Goal: Information Seeking & Learning: Check status

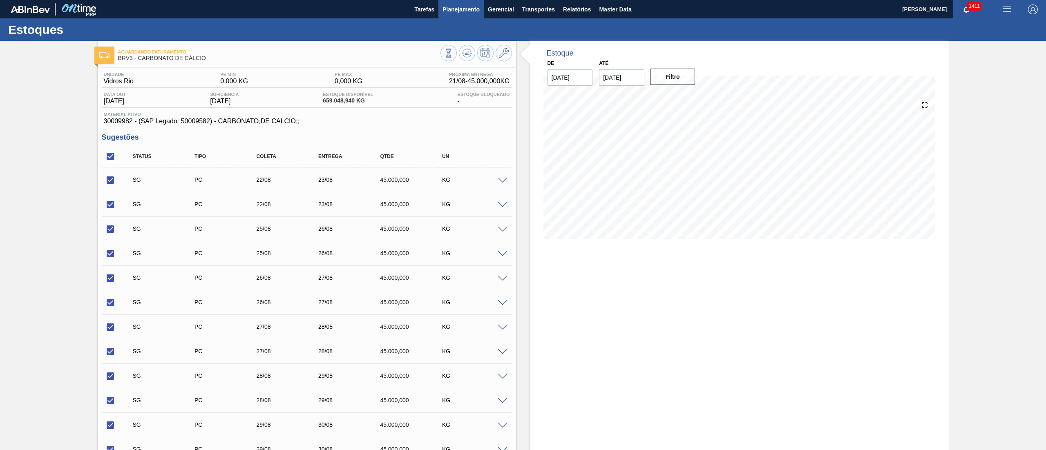
click at [460, 7] on span "Planejamento" at bounding box center [461, 9] width 37 height 10
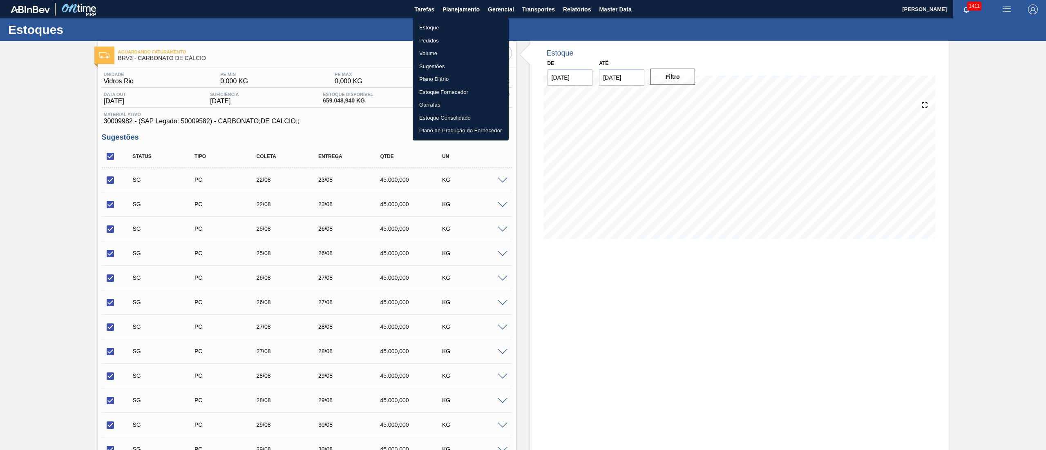
click at [418, 25] on li "Estoque" at bounding box center [461, 27] width 96 height 13
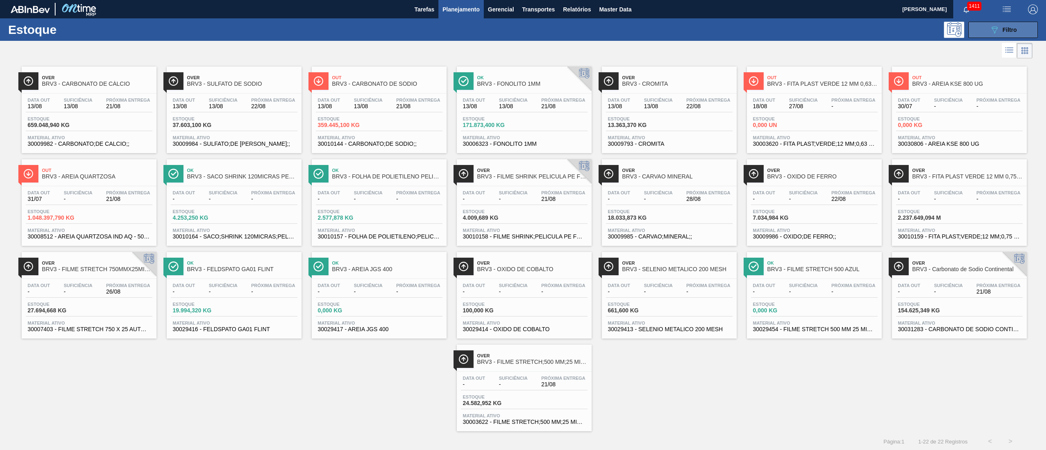
click at [981, 34] on button "089F7B8B-B2A5-4AFE-B5C0-19BA573D28AC Filtro" at bounding box center [1002, 30] width 69 height 16
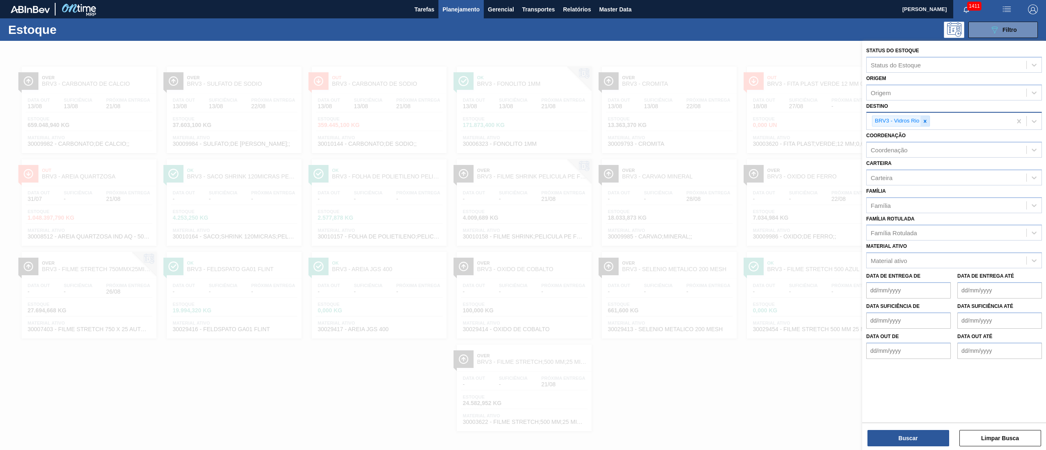
click at [925, 123] on icon at bounding box center [925, 121] width 6 height 6
type input "ub"
click at [881, 141] on div "BR17 - Juatuba" at bounding box center [954, 140] width 176 height 15
click at [898, 119] on div "BR17 - Juatuba" at bounding box center [893, 121] width 42 height 10
drag, startPoint x: 926, startPoint y: 121, endPoint x: 921, endPoint y: 122, distance: 5.6
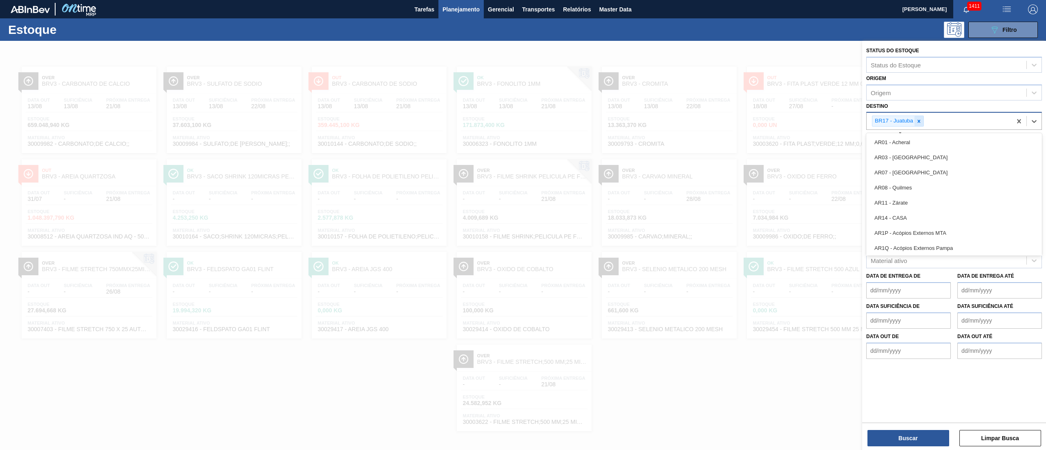
click at [925, 122] on div "BR17 - Juatuba" at bounding box center [939, 121] width 145 height 17
click at [920, 122] on icon at bounding box center [919, 121] width 3 height 3
type input "br26"
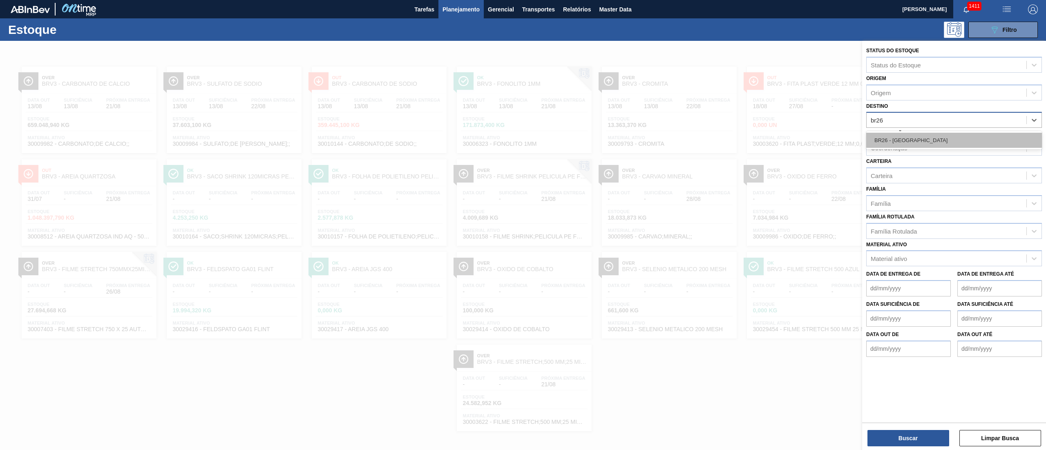
click at [887, 141] on div "BR26 - Uberlândia" at bounding box center [954, 140] width 176 height 15
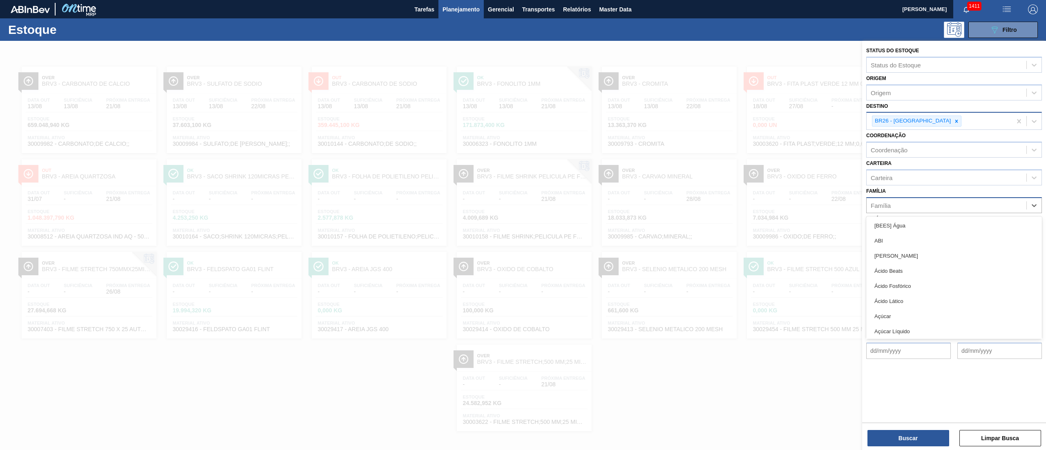
click at [888, 199] on div "Família" at bounding box center [947, 205] width 160 height 12
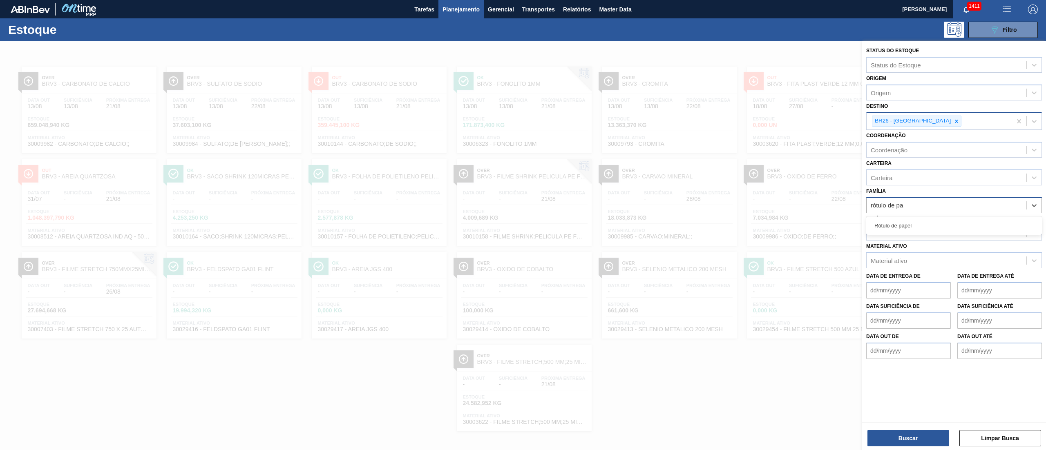
type input "rótulo de pap"
click at [883, 222] on div "Rótulo de papel" at bounding box center [954, 225] width 176 height 15
type input "rótulo pa"
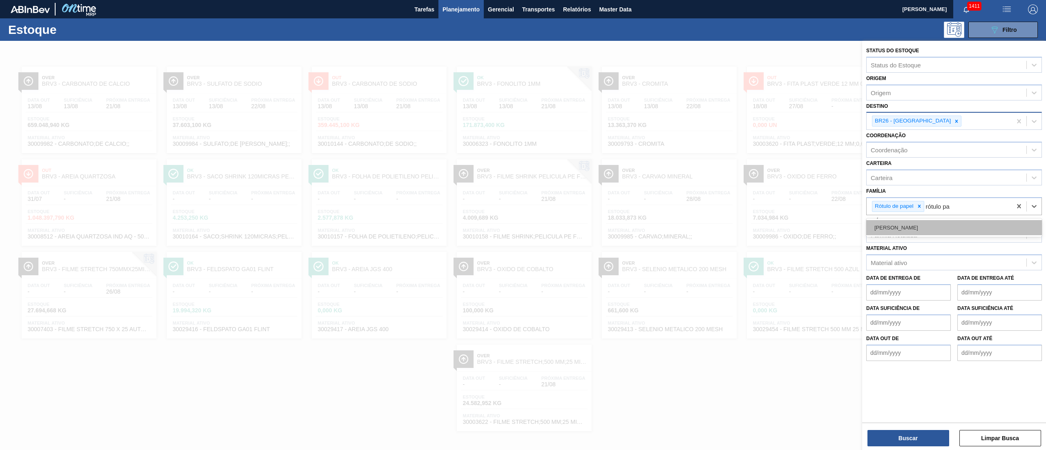
click at [887, 222] on div "Rótulo Papel" at bounding box center [954, 227] width 176 height 15
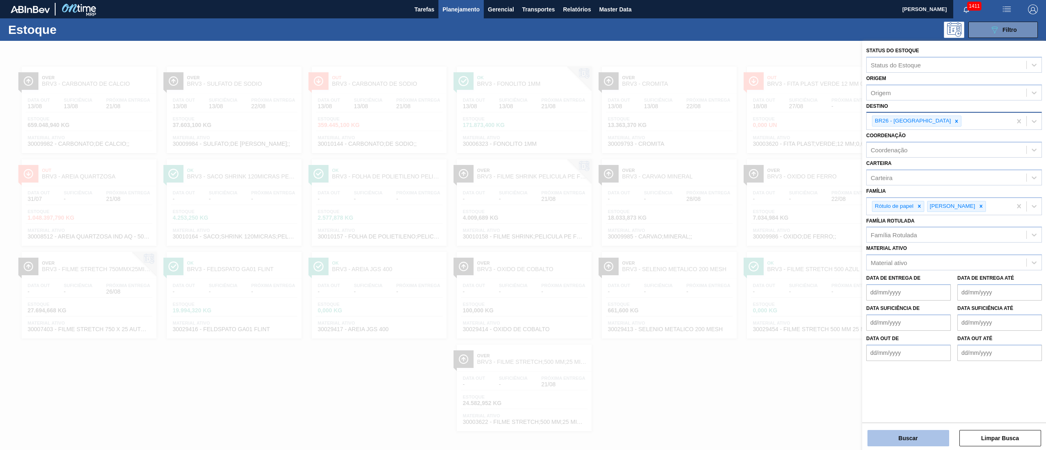
click at [890, 439] on button "Buscar" at bounding box center [908, 438] width 82 height 16
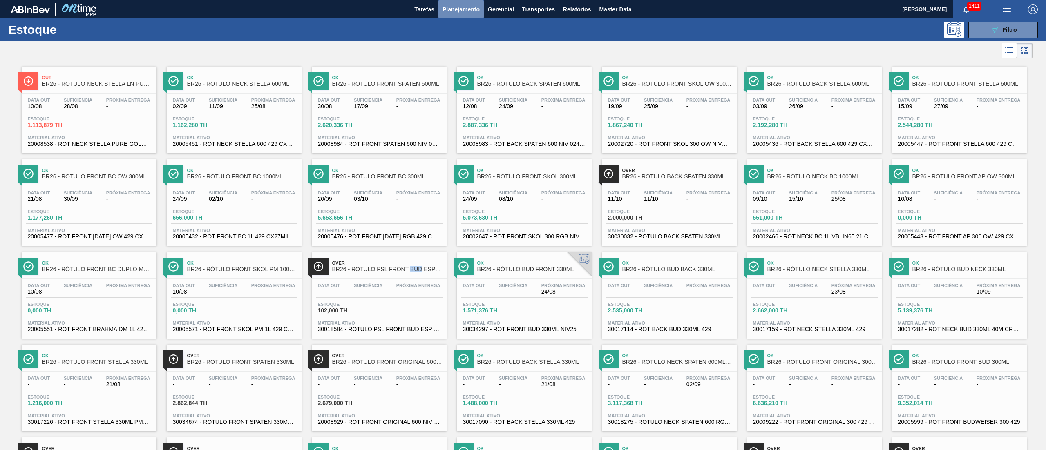
click at [440, 8] on button "Planejamento" at bounding box center [460, 9] width 45 height 18
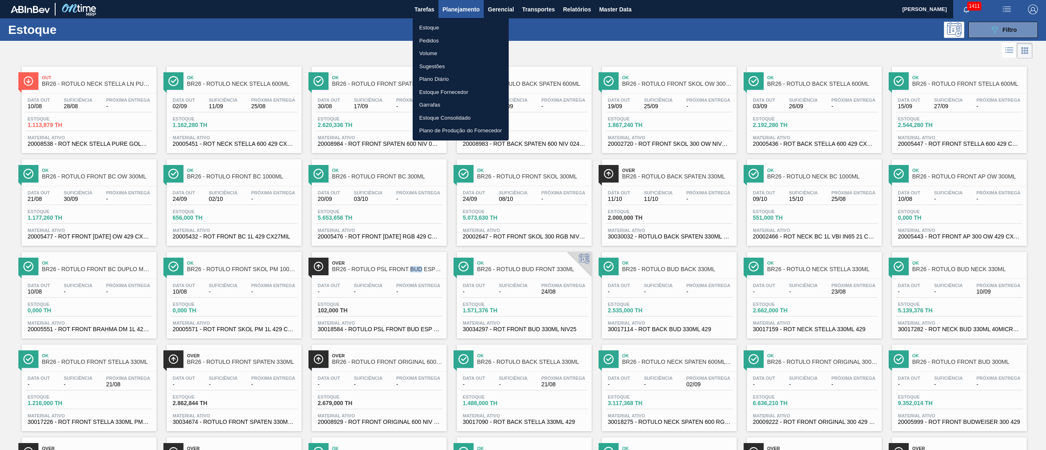
click at [436, 27] on li "Estoque" at bounding box center [461, 27] width 96 height 13
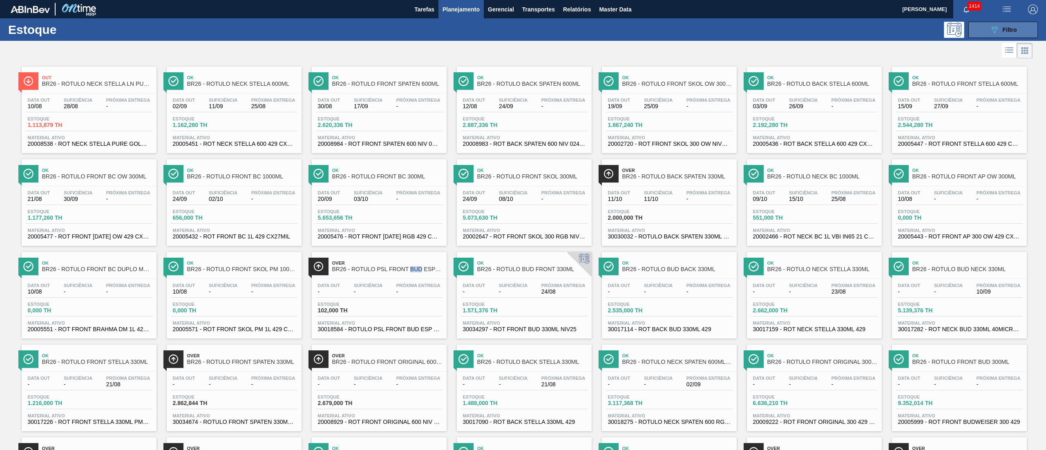
click at [990, 29] on icon "089F7B8B-B2A5-4AFE-B5C0-19BA573D28AC" at bounding box center [995, 30] width 10 height 10
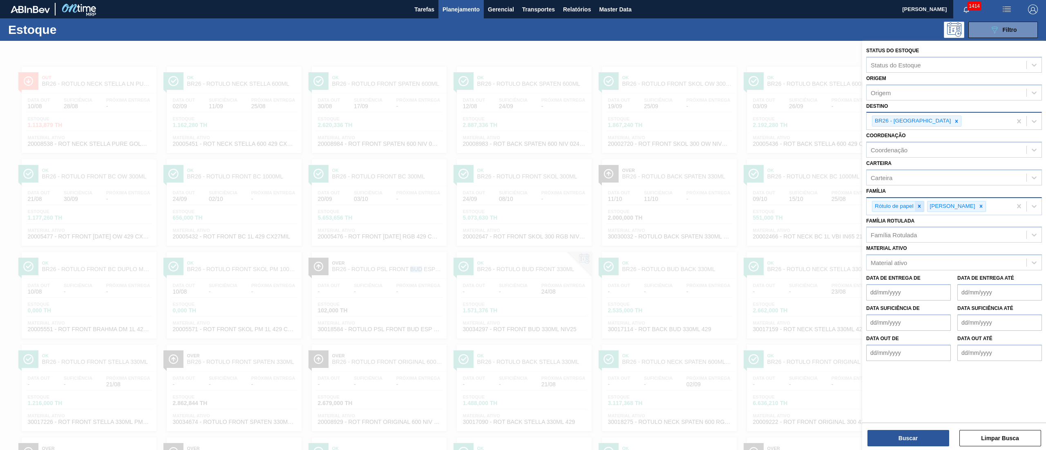
click at [917, 209] on div at bounding box center [919, 206] width 9 height 10
click at [917, 209] on div "Rótulo Papel" at bounding box center [901, 206] width 59 height 11
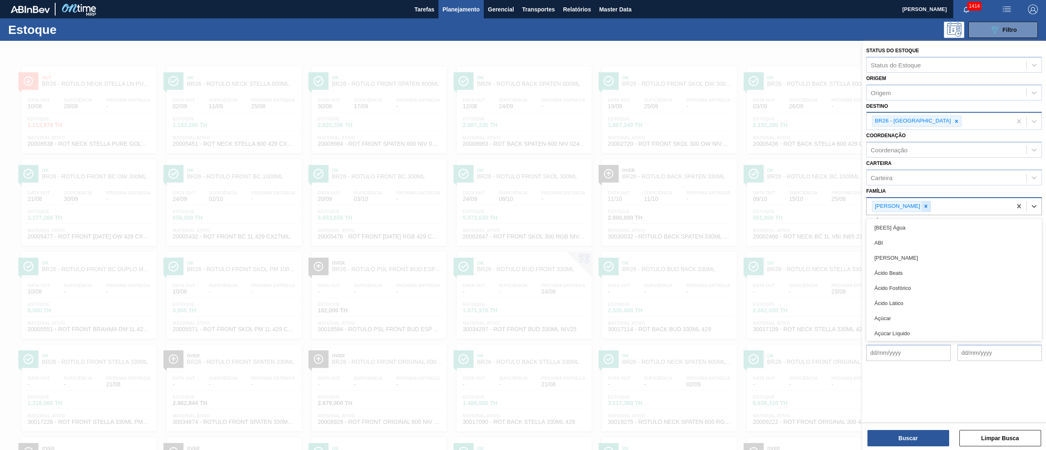
click at [921, 209] on div at bounding box center [925, 206] width 9 height 10
click at [952, 125] on div at bounding box center [956, 121] width 9 height 10
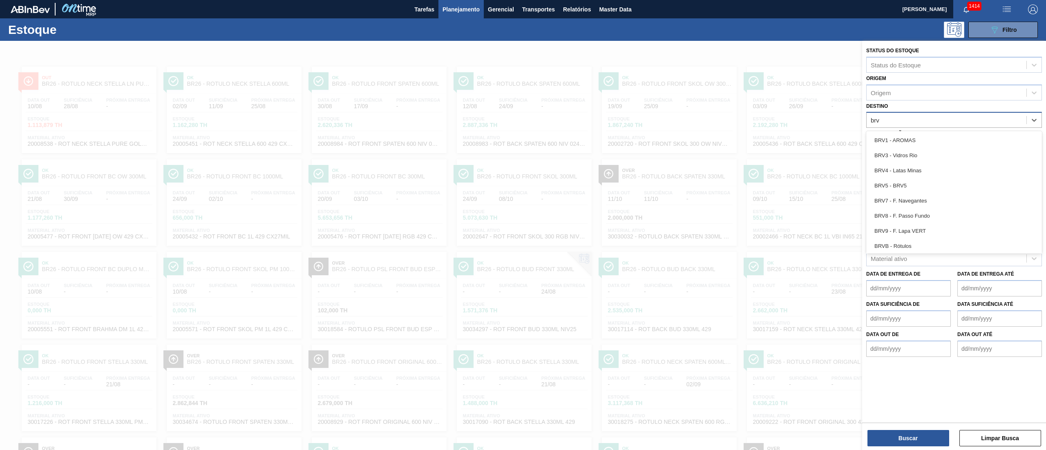
type input "brv3"
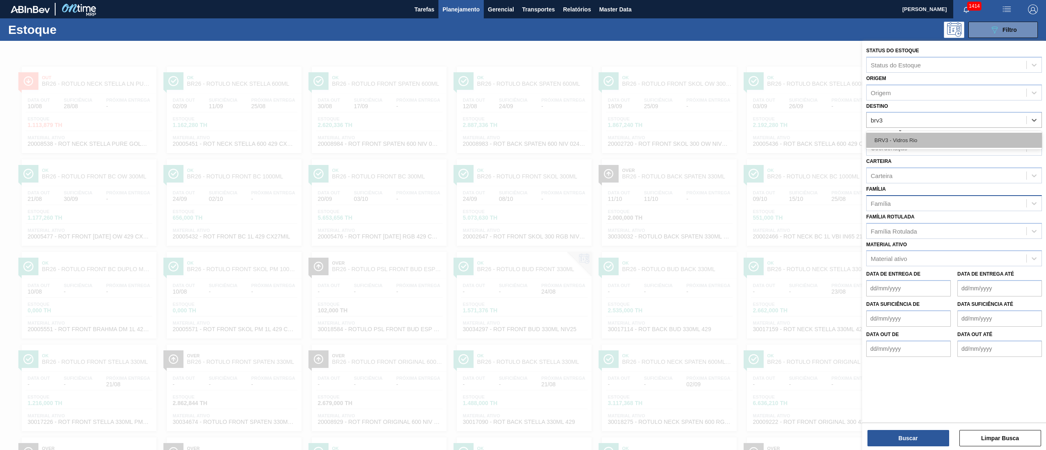
click at [911, 145] on div "BRV3 - Vidros Rio" at bounding box center [954, 140] width 176 height 15
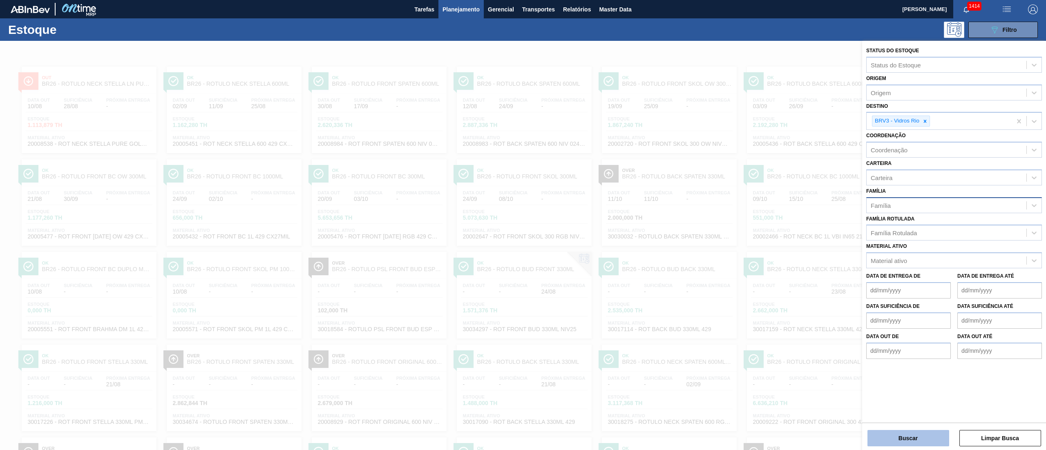
click at [884, 434] on button "Buscar" at bounding box center [908, 438] width 82 height 16
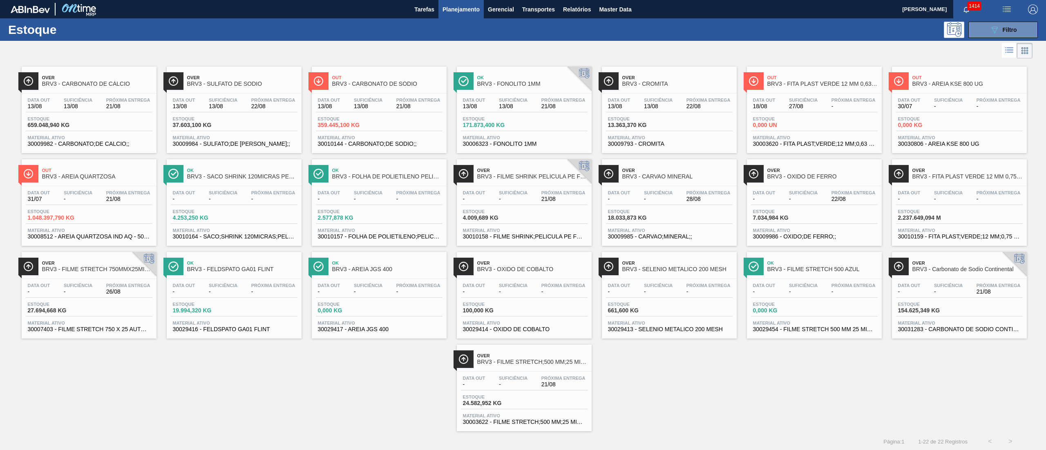
scroll to position [2, 0]
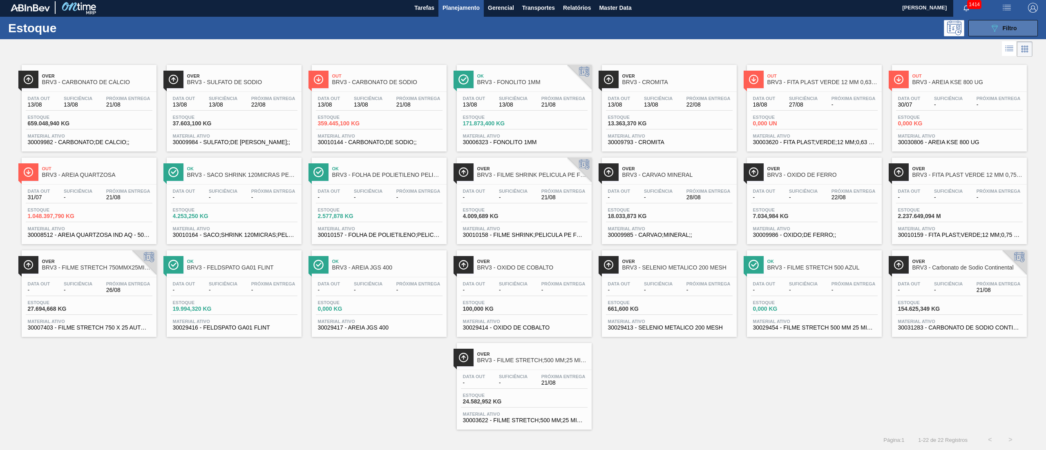
drag, startPoint x: 972, startPoint y: 18, endPoint x: 978, endPoint y: 22, distance: 7.5
click at [972, 18] on div "Estoque 089F7B8B-B2A5-4AFE-B5C0-19BA573D28AC Filtro" at bounding box center [523, 28] width 1046 height 22
click at [986, 39] on div at bounding box center [516, 49] width 1033 height 20
click at [976, 31] on button "089F7B8B-B2A5-4AFE-B5C0-19BA573D28AC Filtro" at bounding box center [1002, 28] width 69 height 16
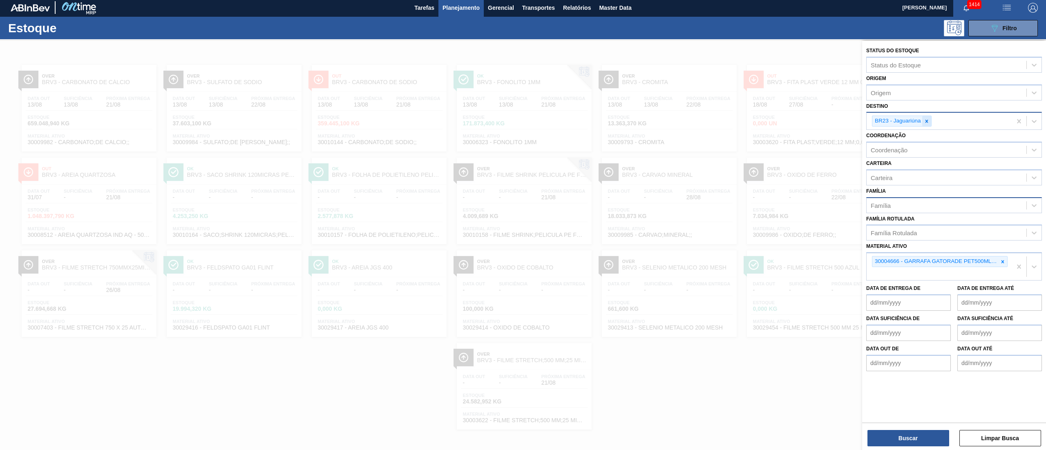
click at [923, 117] on div at bounding box center [926, 121] width 9 height 10
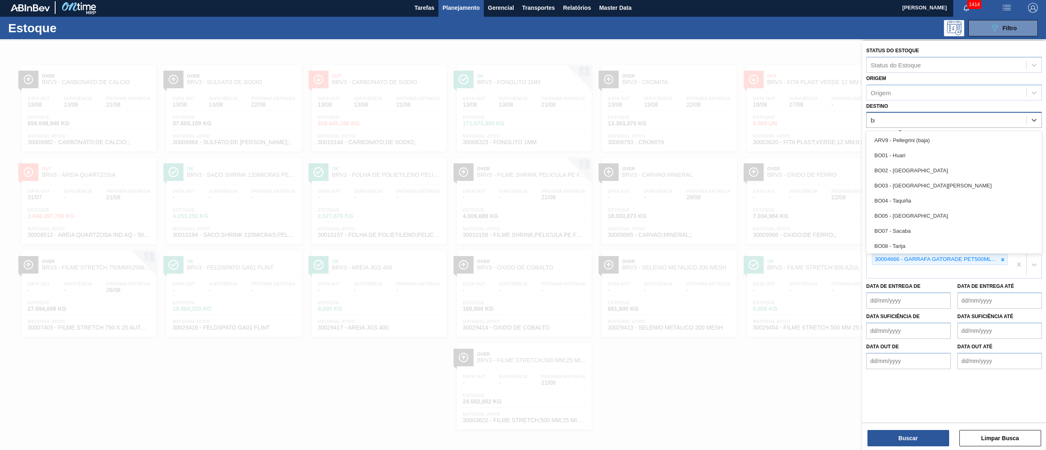
type input "b"
type input "p"
type input "brv"
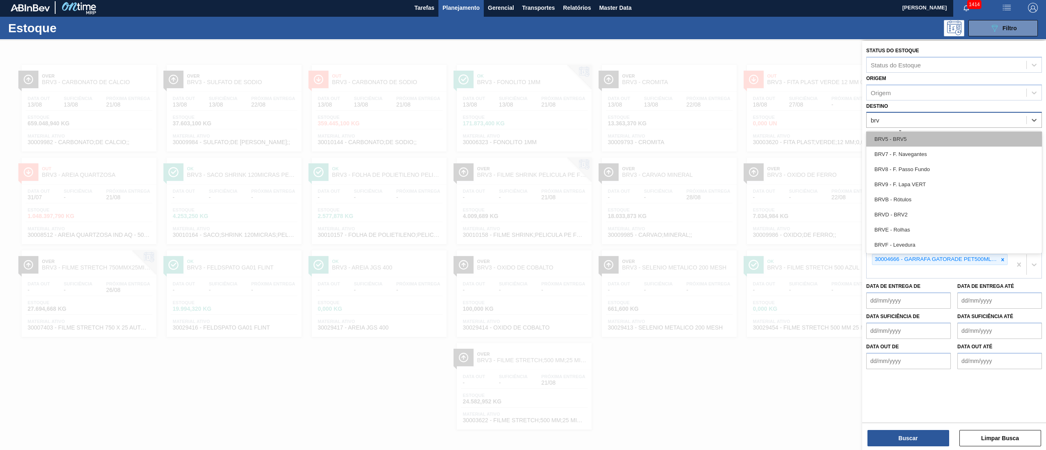
scroll to position [0, 0]
click at [922, 112] on div "brv" at bounding box center [954, 120] width 176 height 16
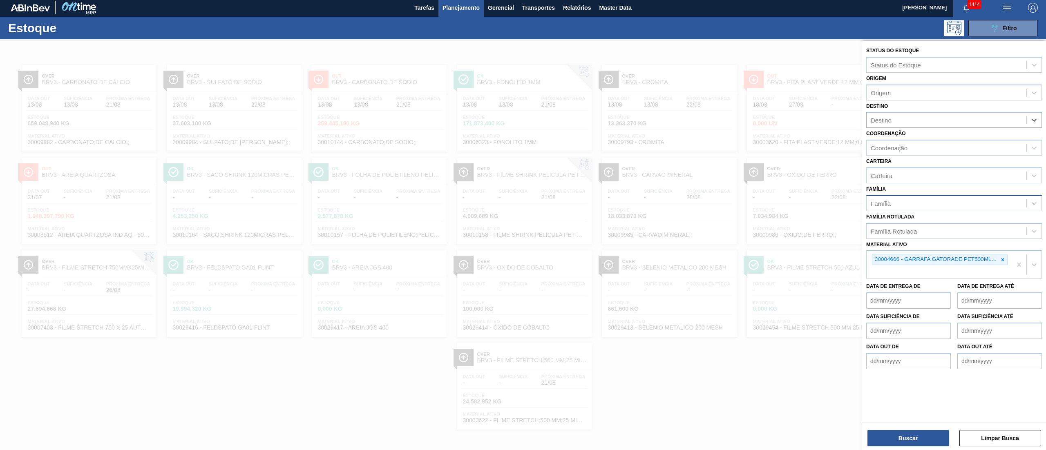
click at [881, 122] on div "Destino" at bounding box center [881, 120] width 21 height 7
type input "rom"
click at [1004, 257] on div at bounding box center [1002, 262] width 9 height 10
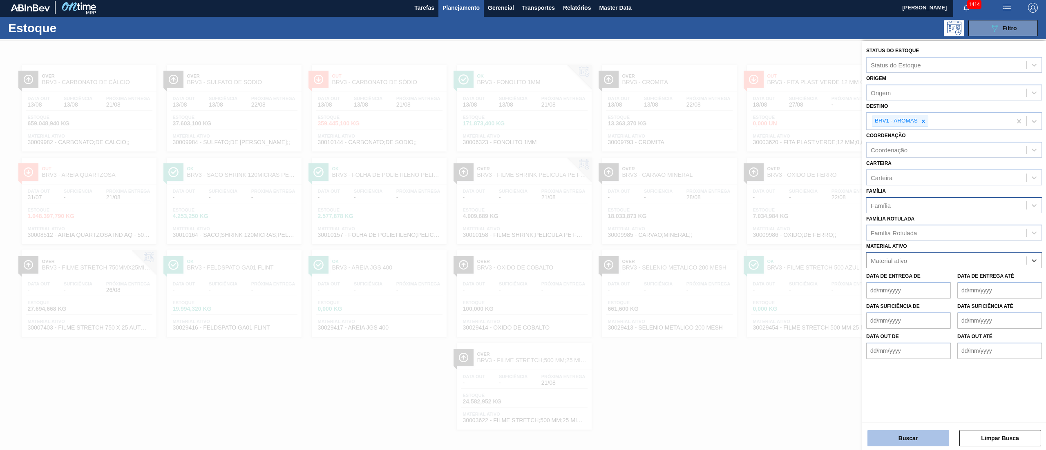
click at [906, 441] on button "Buscar" at bounding box center [908, 438] width 82 height 16
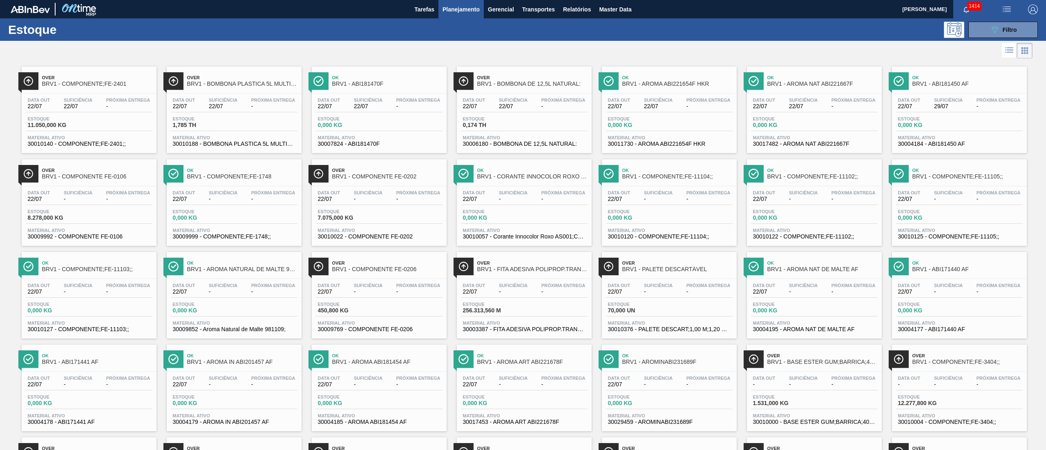
drag, startPoint x: 96, startPoint y: 100, endPoint x: 344, endPoint y: 118, distance: 249.1
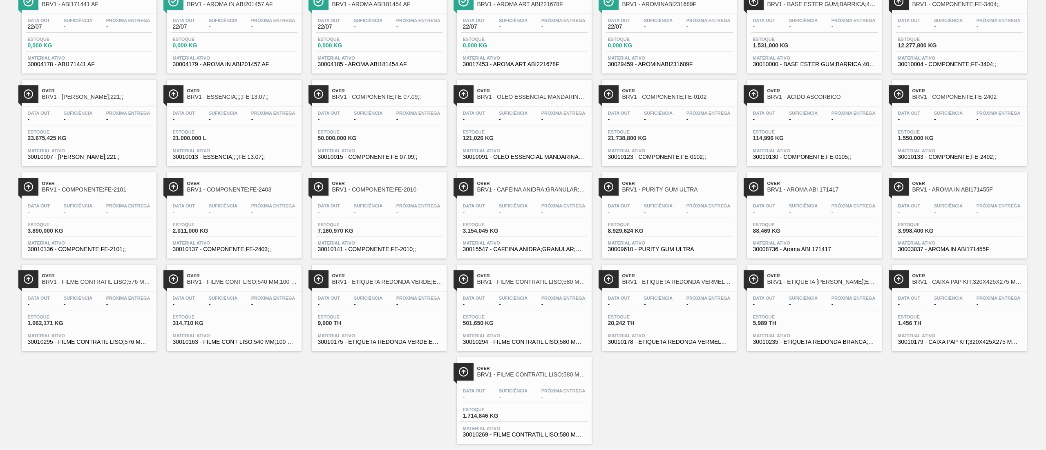
scroll to position [375, 0]
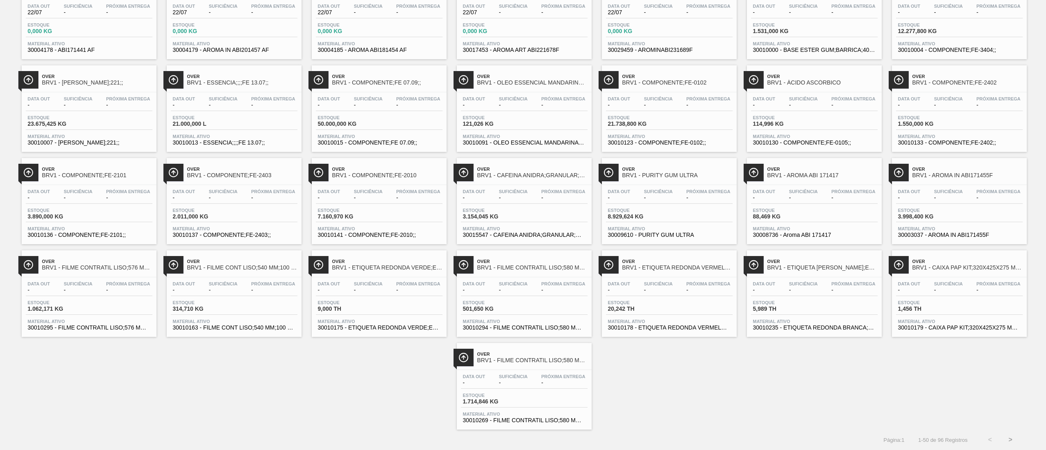
click at [1015, 439] on button ">" at bounding box center [1010, 440] width 20 height 20
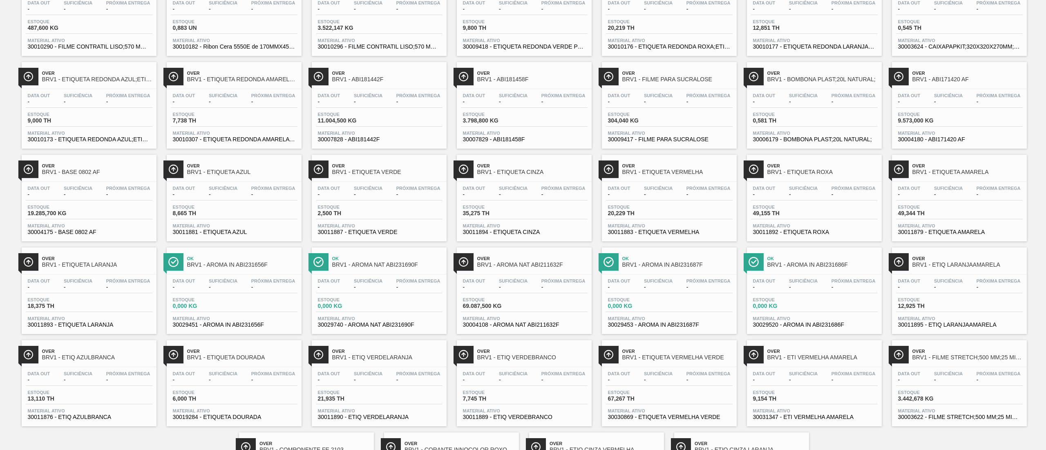
scroll to position [282, 0]
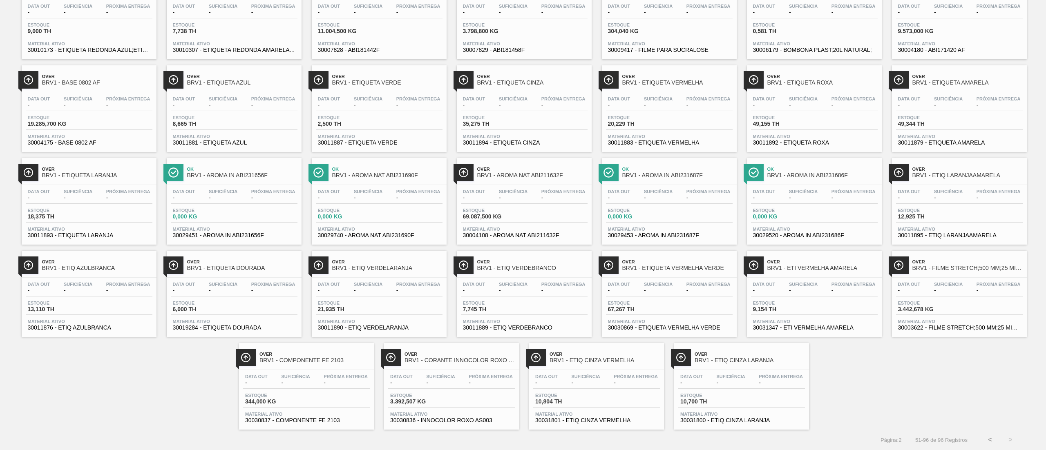
click at [204, 189] on div "Data out - Suficiência - Próxima Entrega -" at bounding box center [234, 196] width 127 height 15
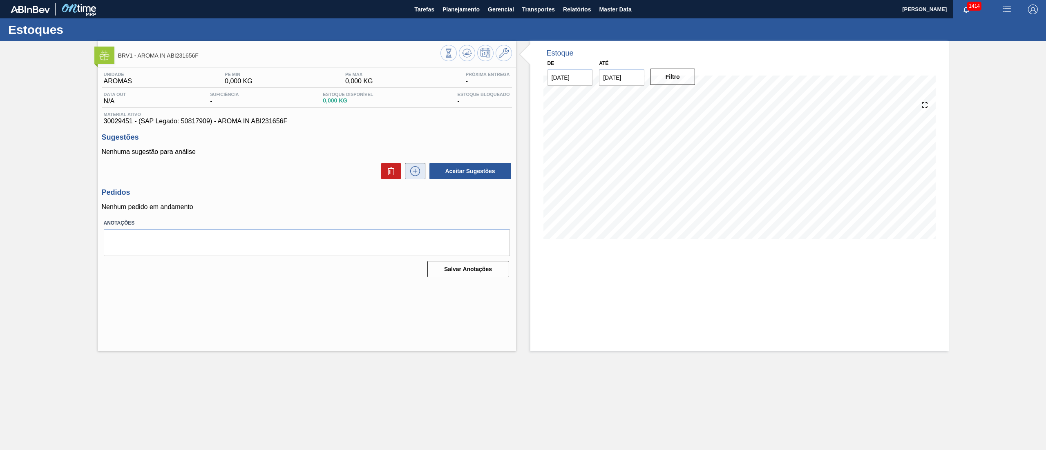
click at [420, 171] on icon at bounding box center [415, 171] width 13 height 10
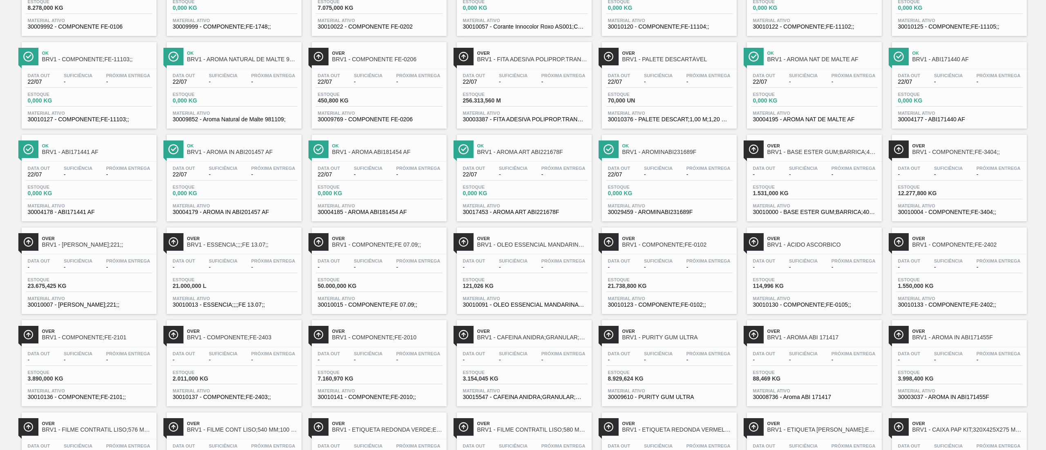
scroll to position [130, 0]
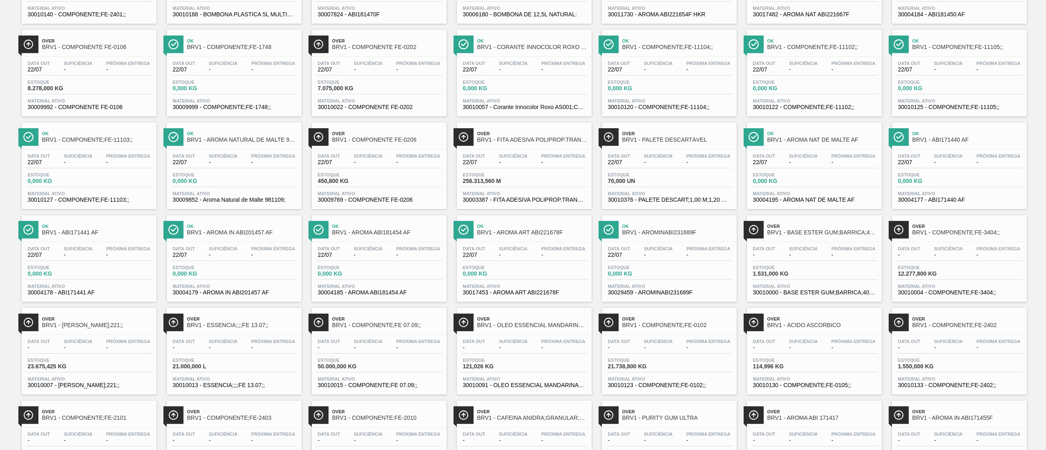
click at [644, 183] on span "70,000 UN" at bounding box center [636, 181] width 57 height 6
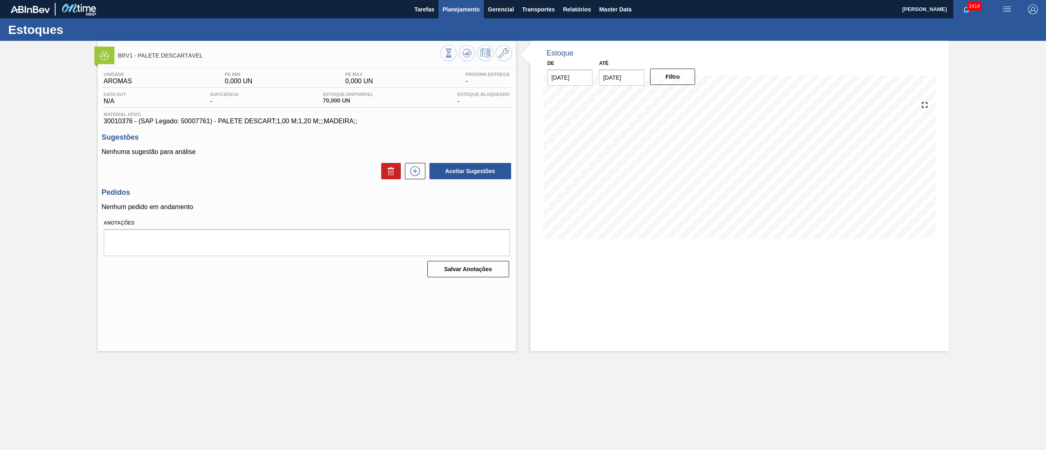
click at [471, 5] on span "Planejamento" at bounding box center [461, 9] width 37 height 10
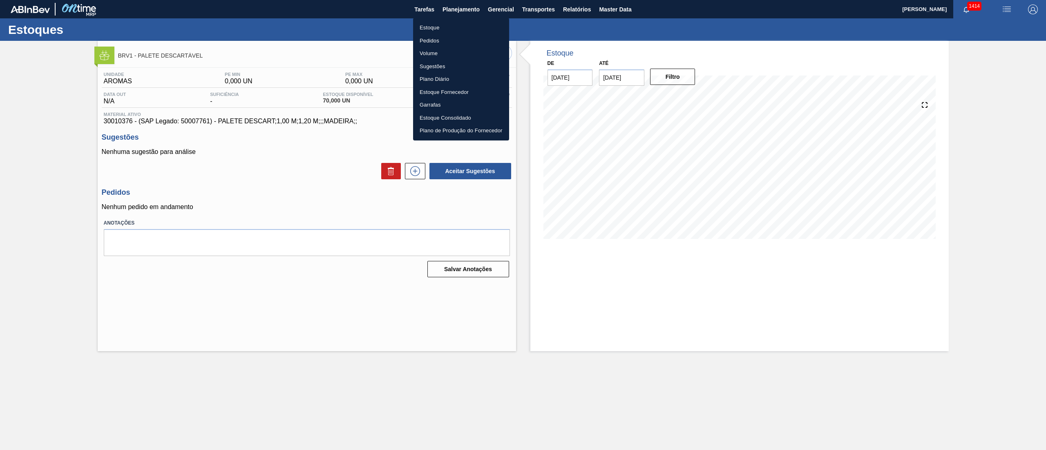
click at [430, 22] on li "Estoque" at bounding box center [461, 27] width 96 height 13
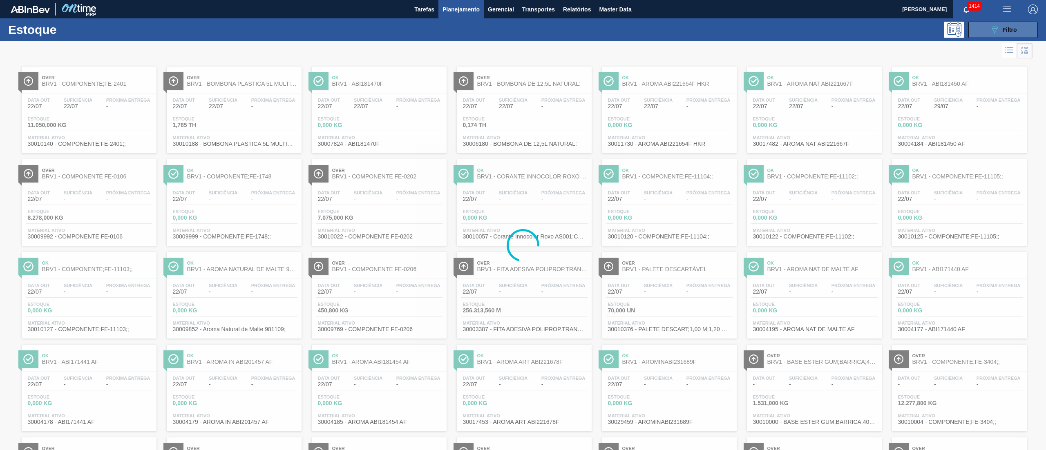
click at [981, 33] on button "089F7B8B-B2A5-4AFE-B5C0-19BA573D28AC Filtro" at bounding box center [1002, 30] width 69 height 16
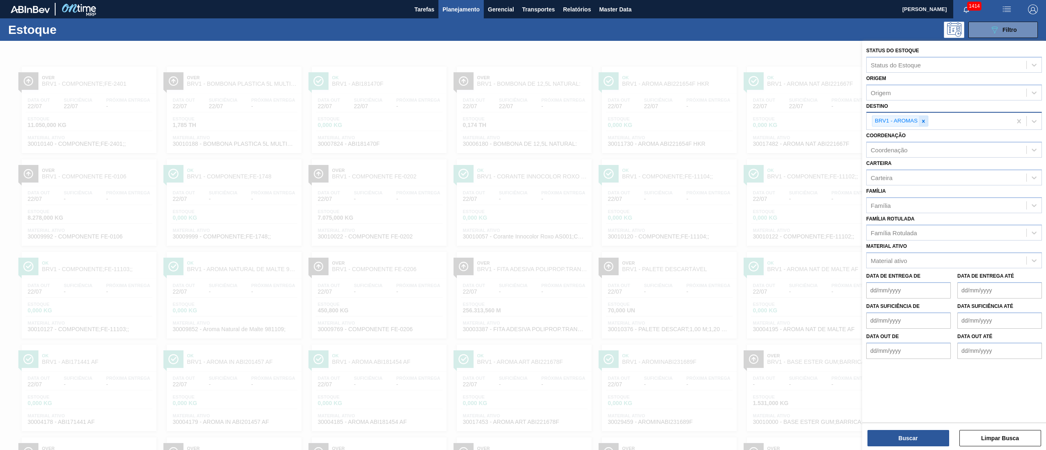
click at [925, 123] on icon at bounding box center [924, 121] width 6 height 6
type input "rót"
click at [913, 141] on div "BRVB - Rótulos" at bounding box center [954, 142] width 176 height 15
click at [923, 123] on icon at bounding box center [924, 121] width 6 height 6
click at [893, 85] on div "Origem" at bounding box center [954, 93] width 176 height 16
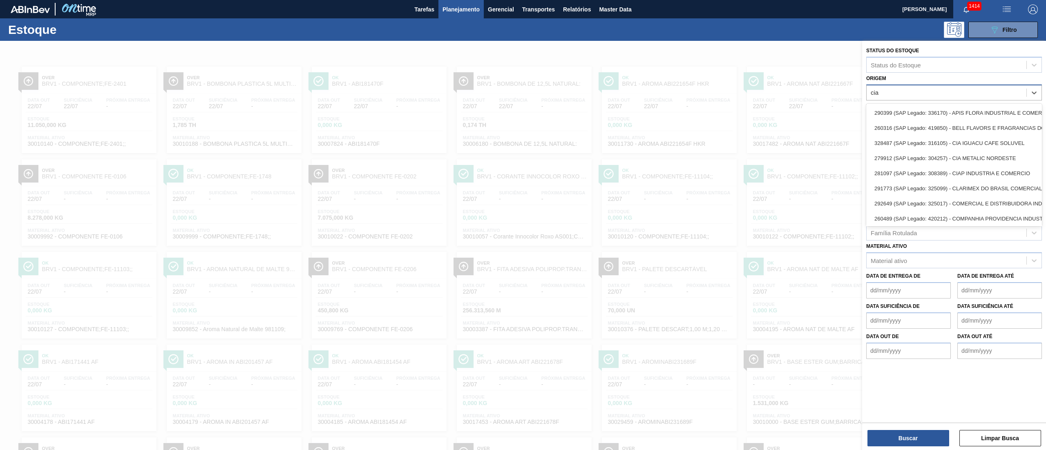
type input "ciap"
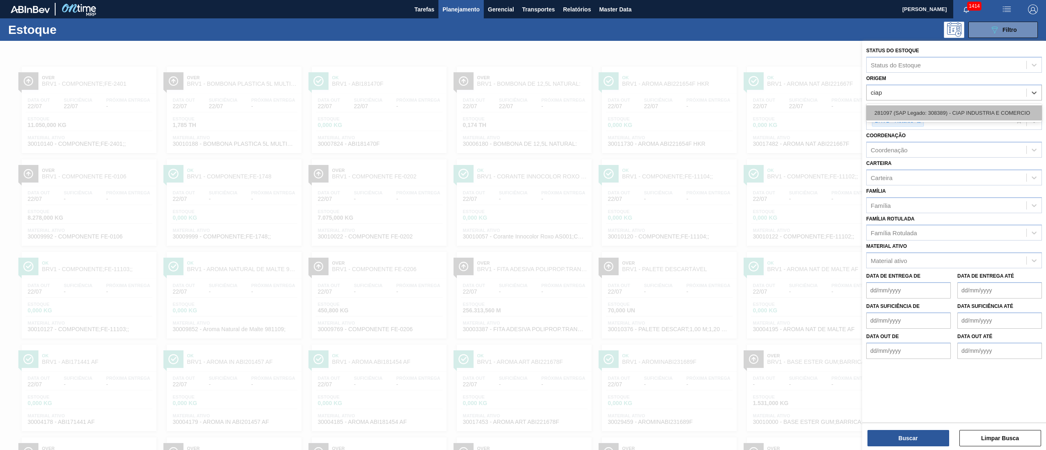
click at [887, 109] on div "281097 (SAP Legado: 308389) - CIAP INDUSTRIA E COMERCIO" at bounding box center [954, 112] width 176 height 15
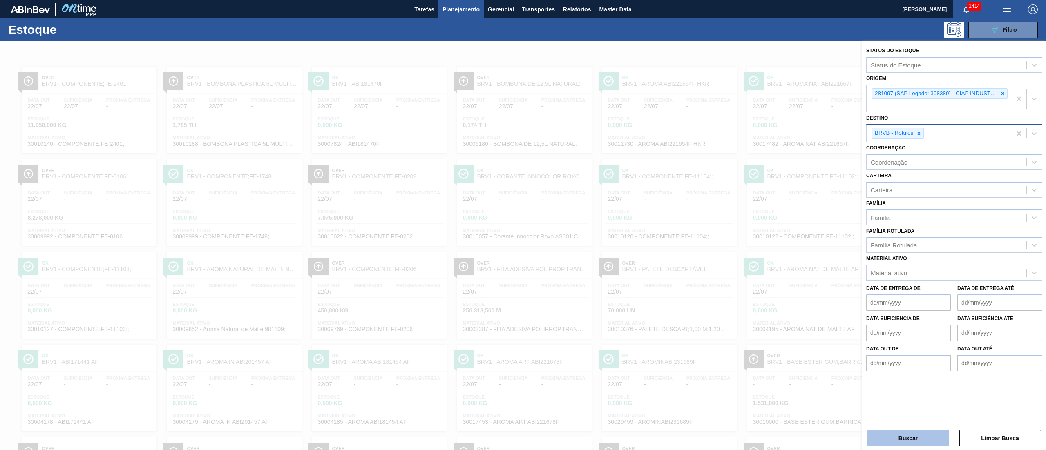
click at [909, 436] on button "Buscar" at bounding box center [908, 438] width 82 height 16
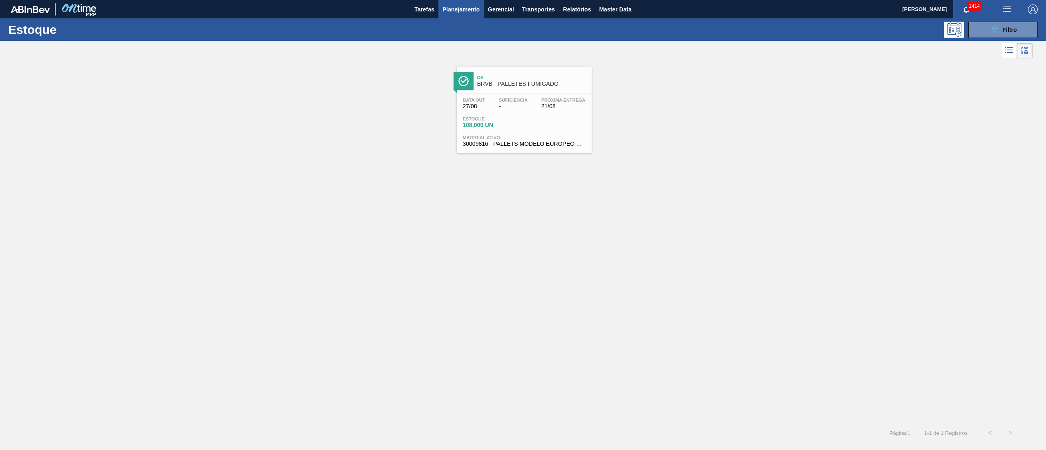
click at [488, 121] on span "Estoque" at bounding box center [491, 118] width 57 height 5
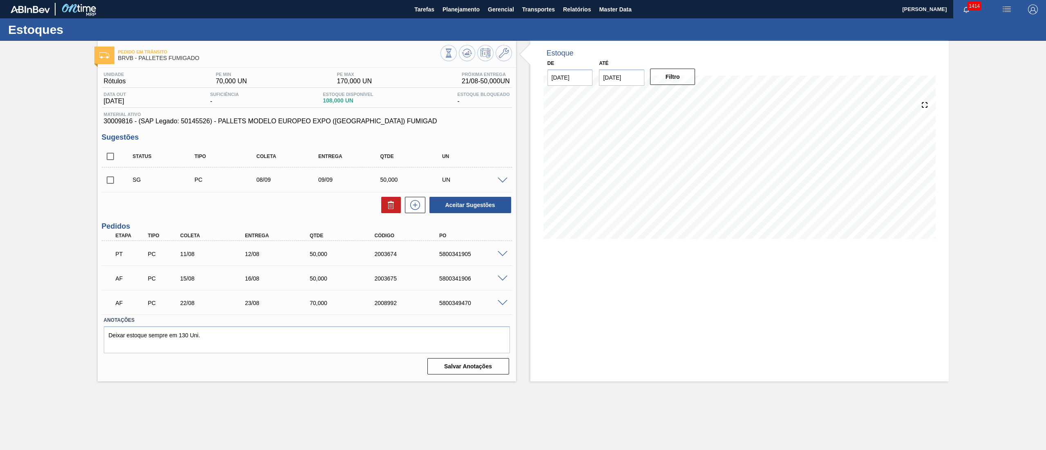
click at [499, 256] on span at bounding box center [503, 254] width 10 height 6
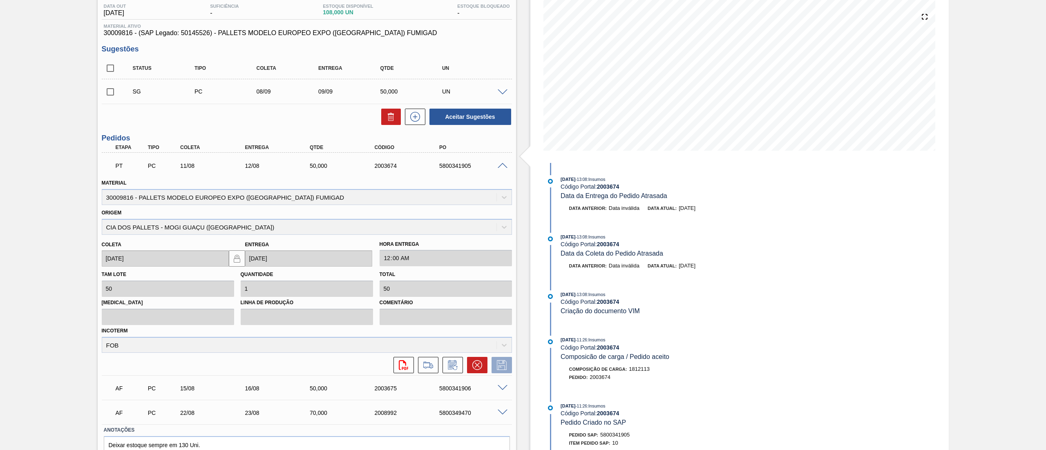
scroll to position [129, 0]
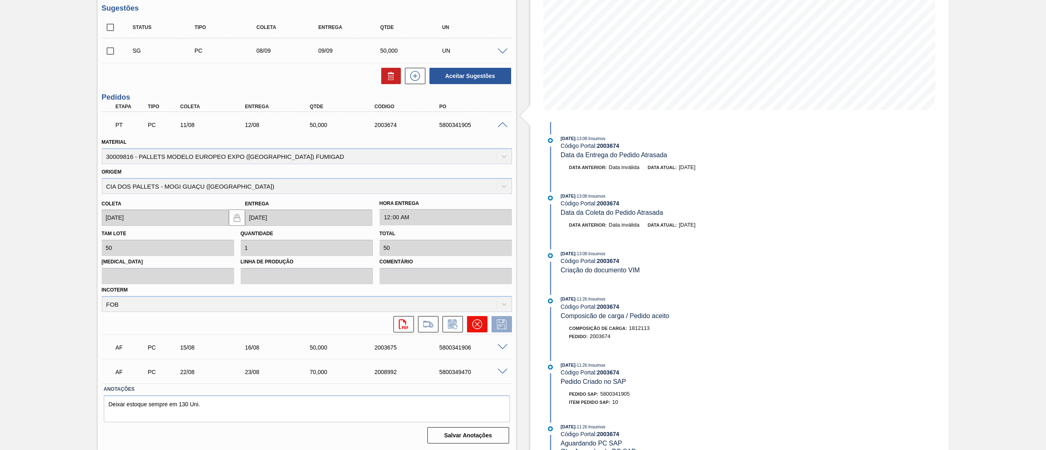
click at [484, 326] on button at bounding box center [477, 324] width 20 height 16
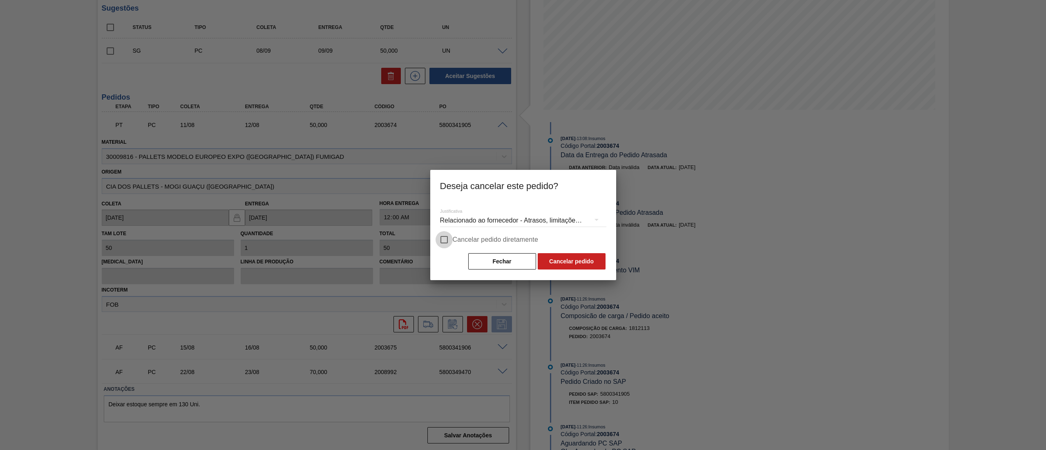
click at [442, 237] on input "Cancelar pedido diretamente" at bounding box center [444, 239] width 17 height 17
checkbox input "true"
click at [590, 259] on button "Cancelar pedido" at bounding box center [572, 261] width 68 height 16
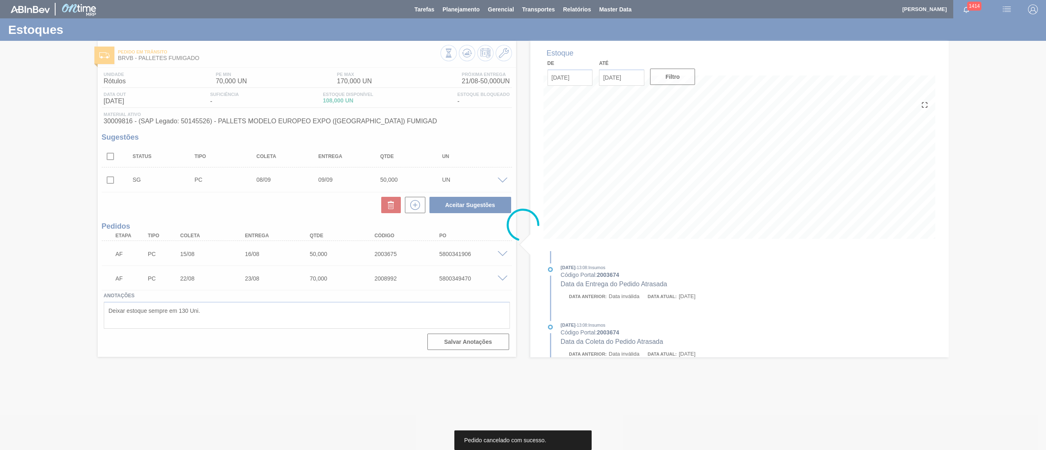
scroll to position [0, 0]
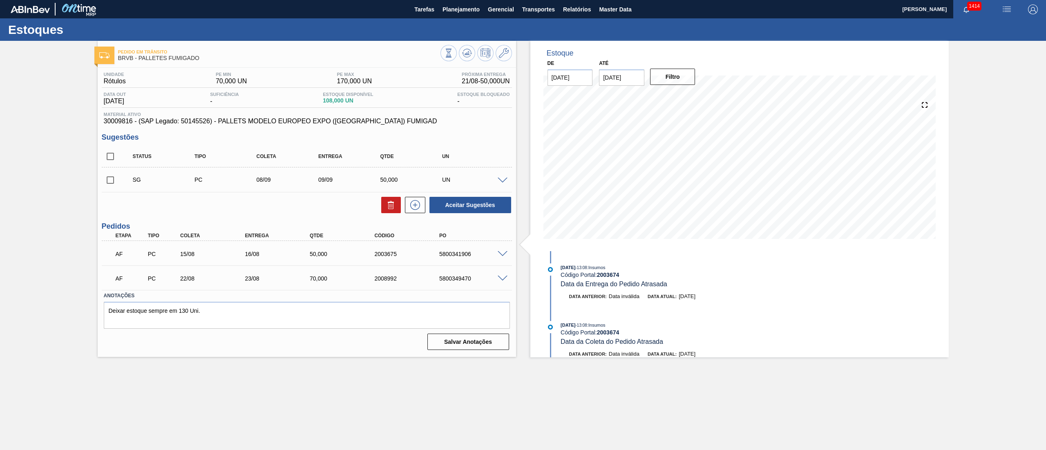
click at [498, 253] on span at bounding box center [503, 254] width 10 height 6
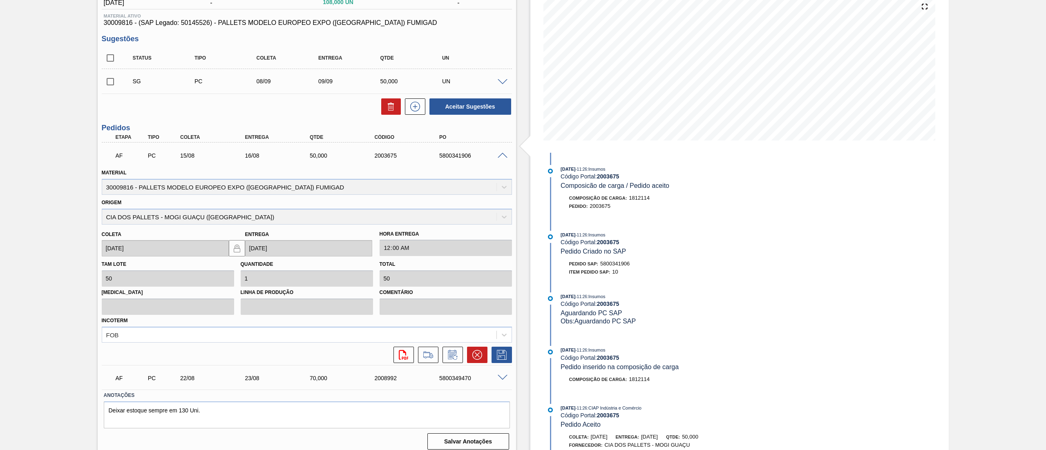
scroll to position [105, 0]
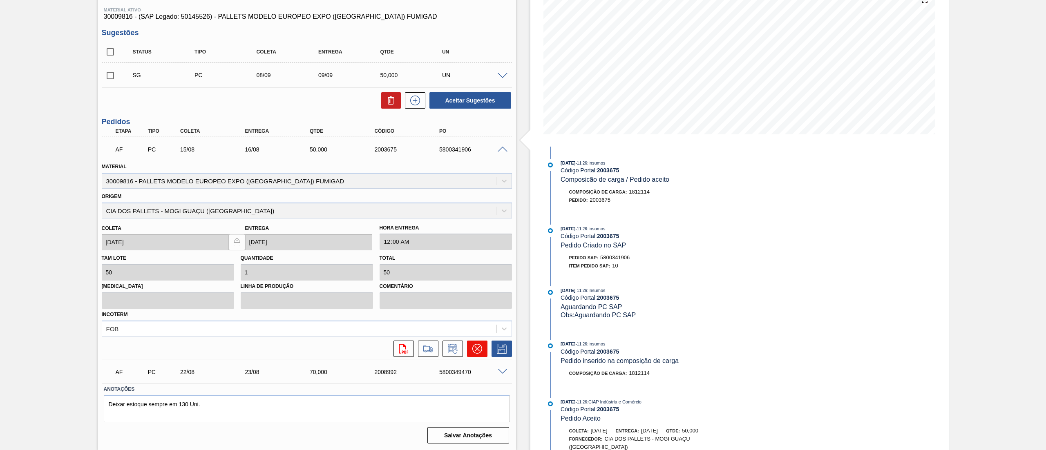
click at [476, 348] on icon at bounding box center [477, 349] width 10 height 10
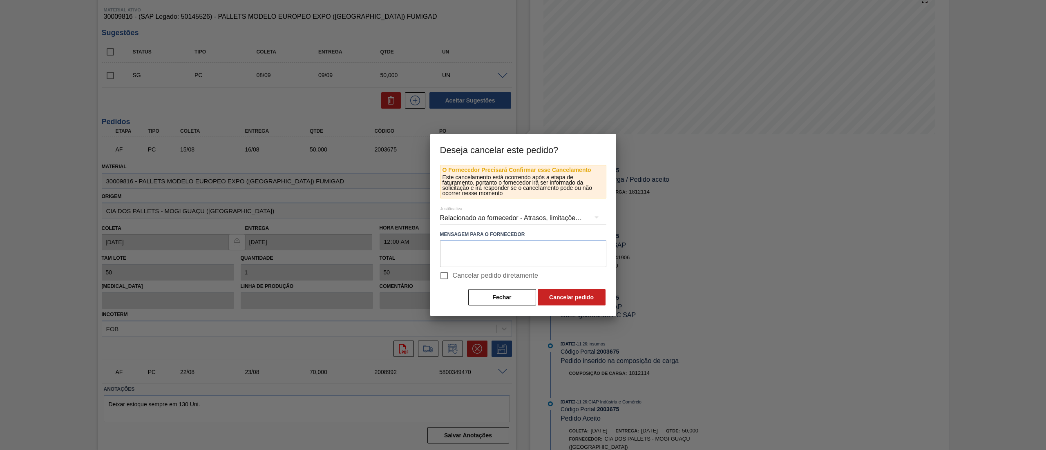
click at [454, 278] on span "Cancelar pedido diretamente" at bounding box center [496, 276] width 86 height 10
click at [453, 278] on input "Cancelar pedido diretamente" at bounding box center [444, 275] width 17 height 17
checkbox input "true"
click at [559, 291] on button "Cancelar pedido" at bounding box center [572, 297] width 68 height 16
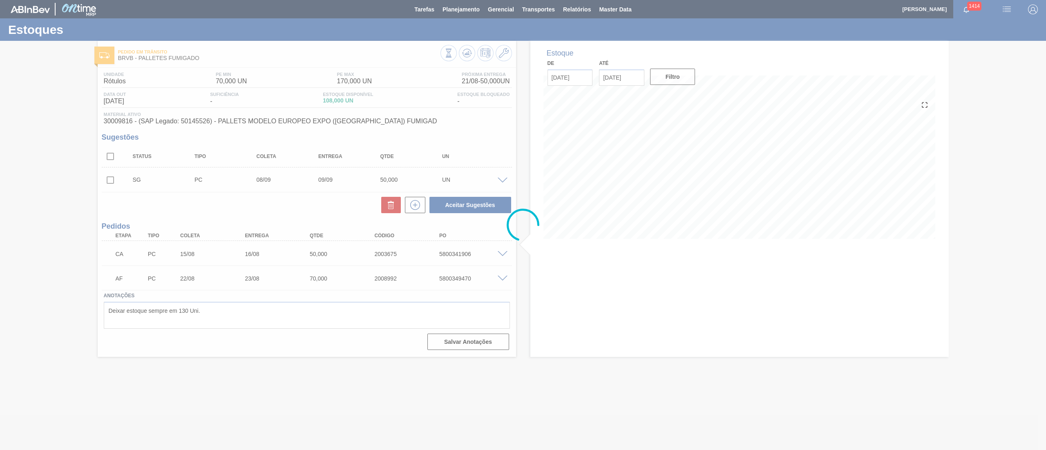
scroll to position [0, 0]
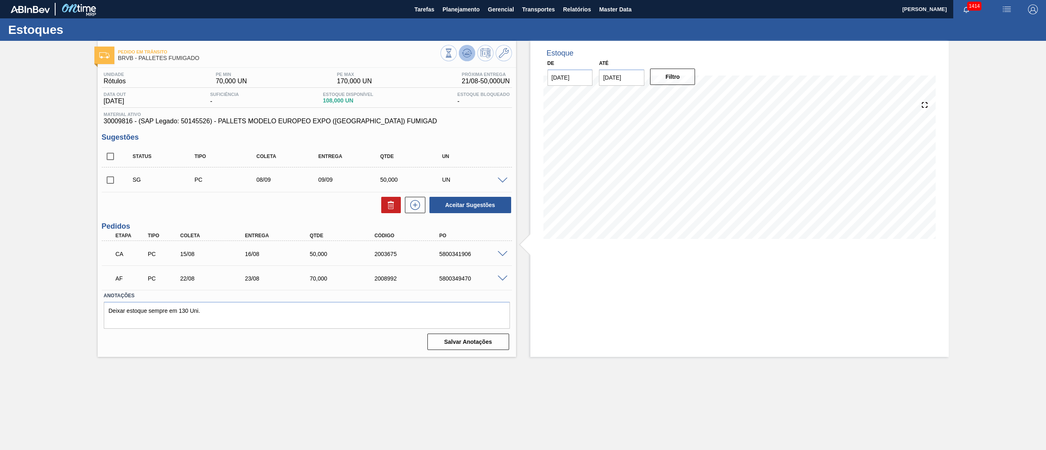
click at [453, 57] on icon at bounding box center [448, 53] width 9 height 9
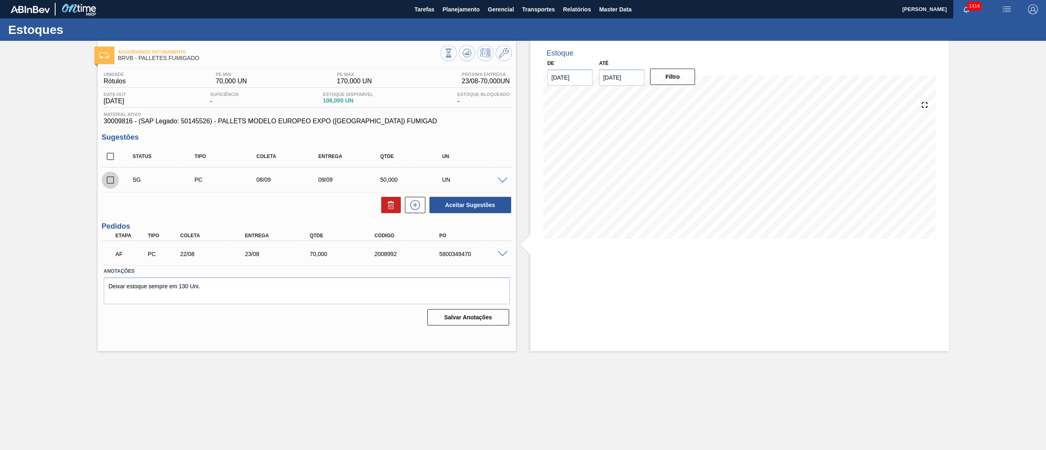
drag, startPoint x: 110, startPoint y: 177, endPoint x: 138, endPoint y: 183, distance: 28.9
click at [110, 177] on input "checkbox" at bounding box center [110, 180] width 17 height 17
click at [494, 183] on div "UN" at bounding box center [475, 180] width 71 height 7
click at [499, 183] on span at bounding box center [503, 181] width 10 height 6
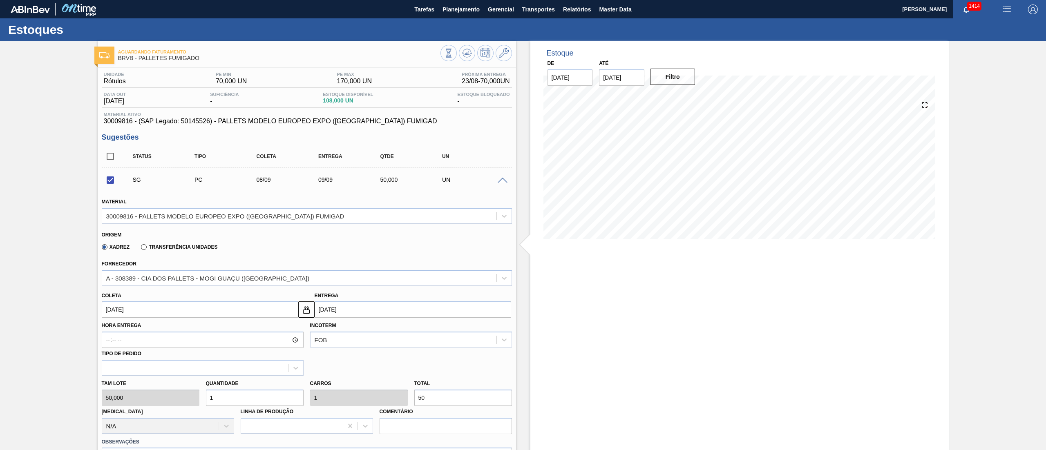
click at [110, 312] on input "08/09/2025" at bounding box center [200, 310] width 197 height 16
click at [110, 329] on button "Previous Month" at bounding box center [109, 329] width 6 height 6
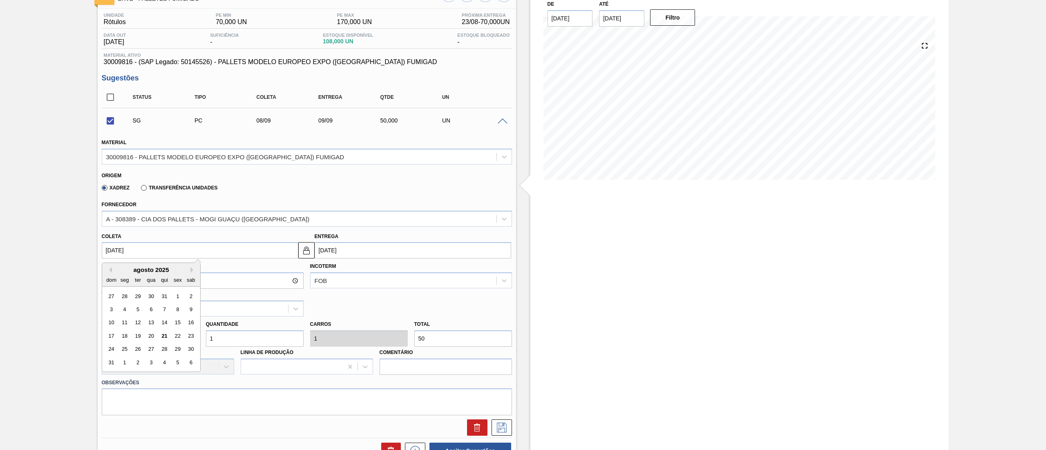
scroll to position [82, 0]
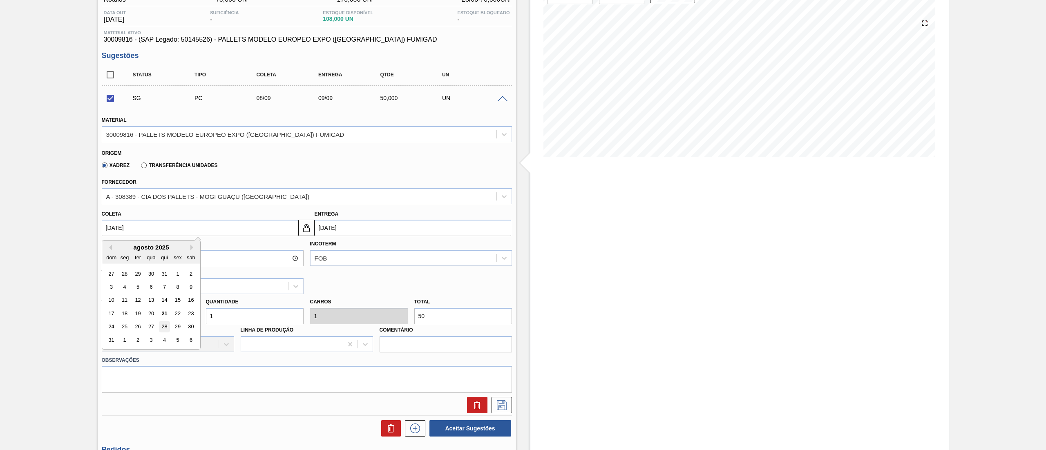
click at [161, 326] on div "28" at bounding box center [164, 327] width 11 height 11
checkbox input "false"
type input "28/08/2025"
type input "29/08/2025"
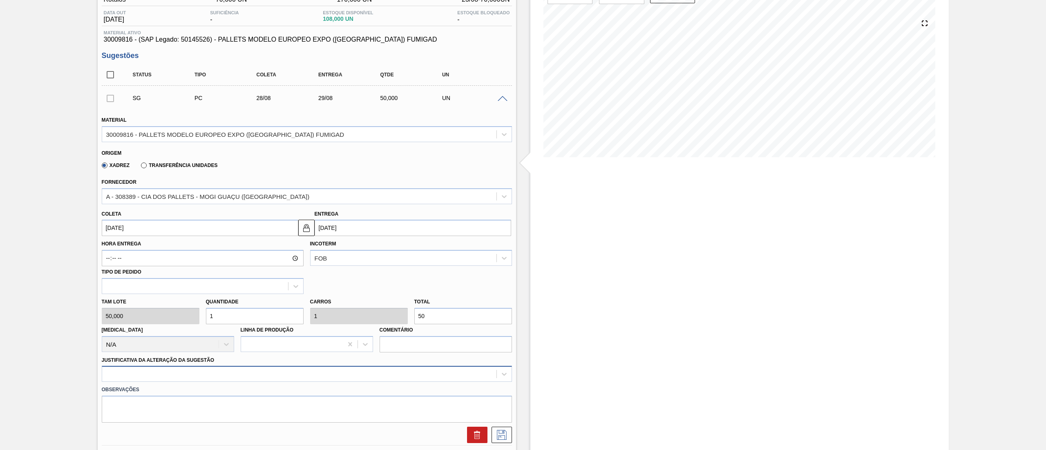
scroll to position [143, 0]
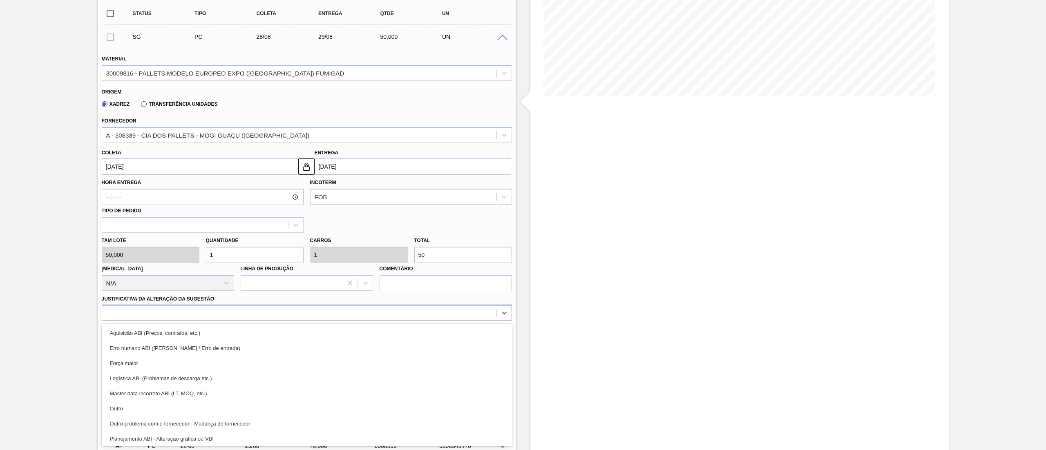
click at [123, 321] on div "option Força maior focused, 3 of 18. 18 results available. Use Up and Down to c…" at bounding box center [307, 313] width 410 height 16
drag, startPoint x: 121, startPoint y: 409, endPoint x: 134, endPoint y: 408, distance: 13.1
click at [121, 410] on div "Outro" at bounding box center [307, 408] width 410 height 15
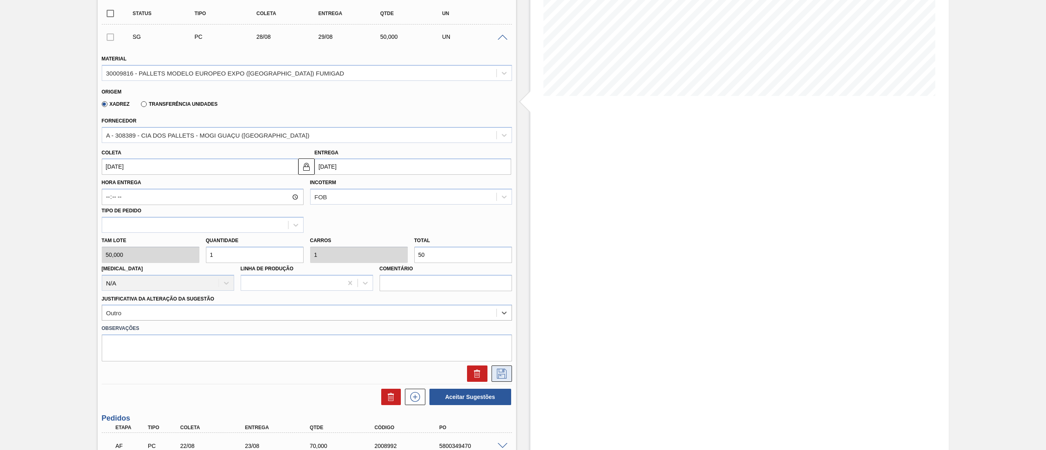
click at [503, 369] on icon at bounding box center [502, 374] width 10 height 10
checkbox input "true"
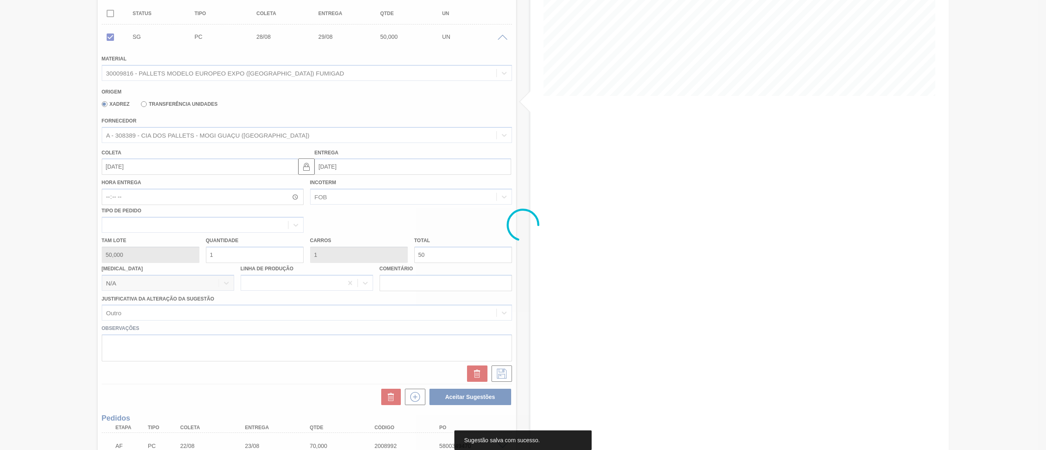
scroll to position [0, 0]
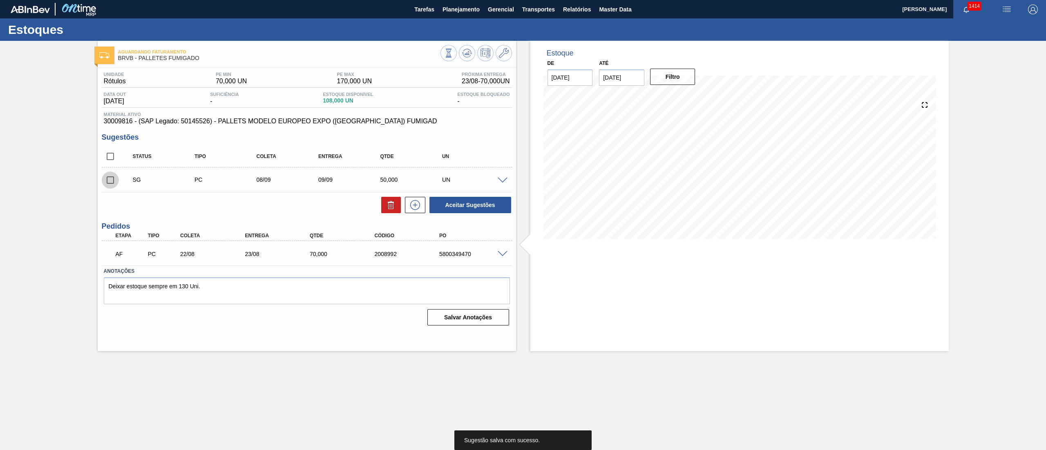
click at [108, 186] on input "checkbox" at bounding box center [110, 180] width 17 height 17
click at [481, 206] on button "Aceitar Sugestões" at bounding box center [470, 205] width 82 height 16
checkbox input "false"
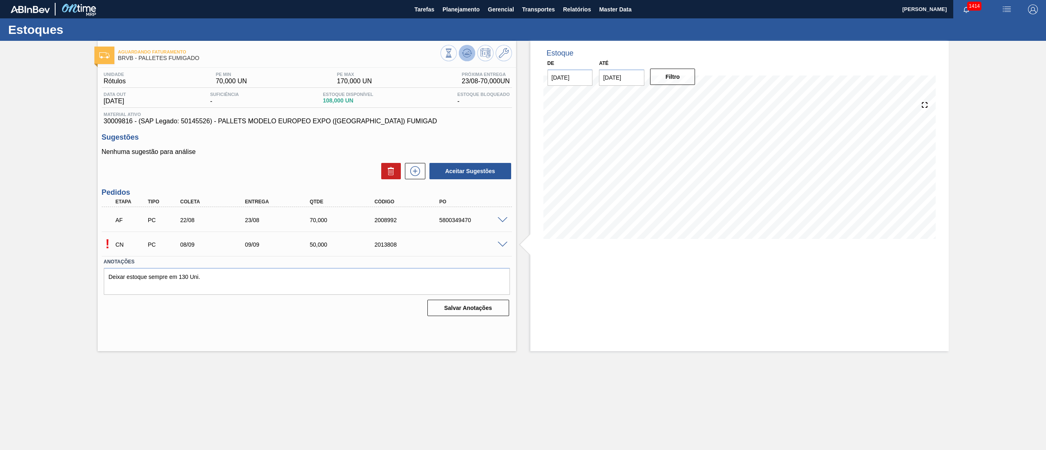
click at [468, 51] on icon at bounding box center [466, 53] width 5 height 4
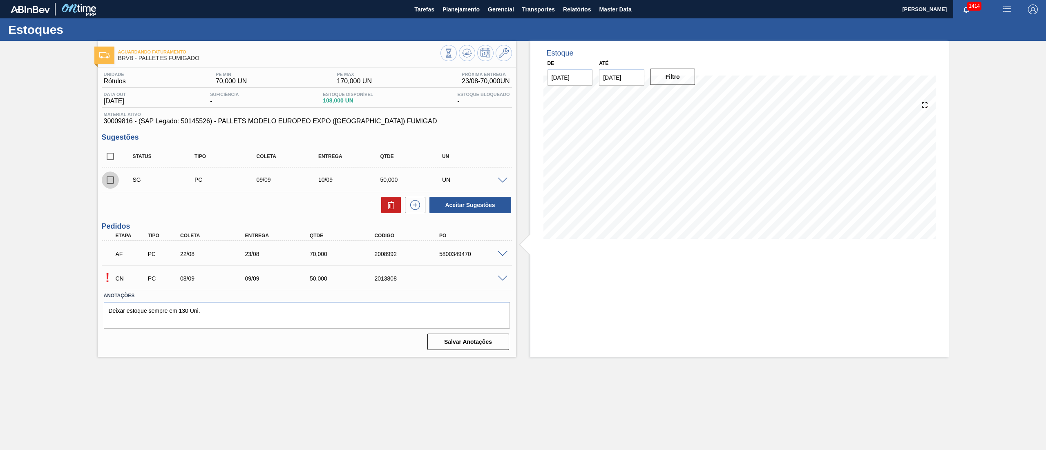
click at [114, 188] on input "checkbox" at bounding box center [110, 180] width 17 height 17
click at [387, 204] on icon at bounding box center [391, 205] width 10 height 10
checkbox input "false"
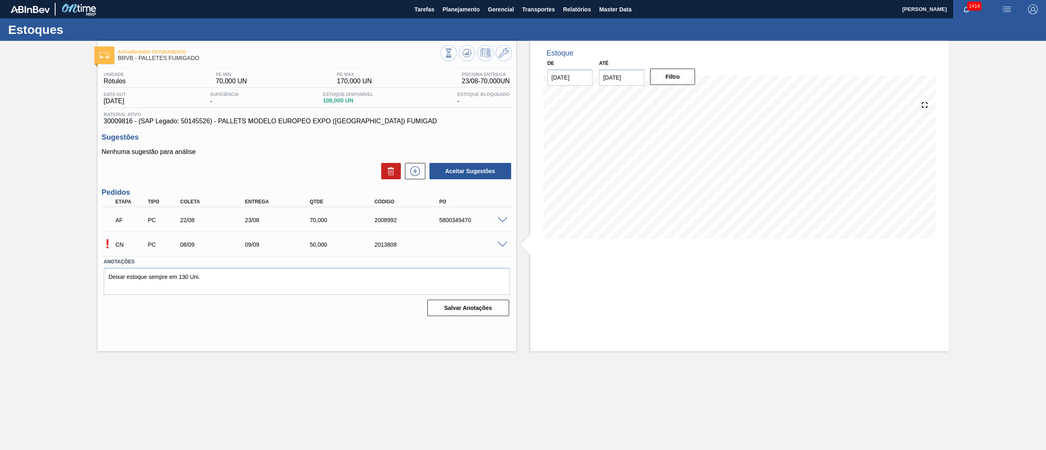
click at [381, 248] on div "CN PC 08/09 09/09 50,000 2013808" at bounding box center [304, 244] width 389 height 16
copy div "2013808"
click at [453, 56] on icon at bounding box center [448, 53] width 9 height 9
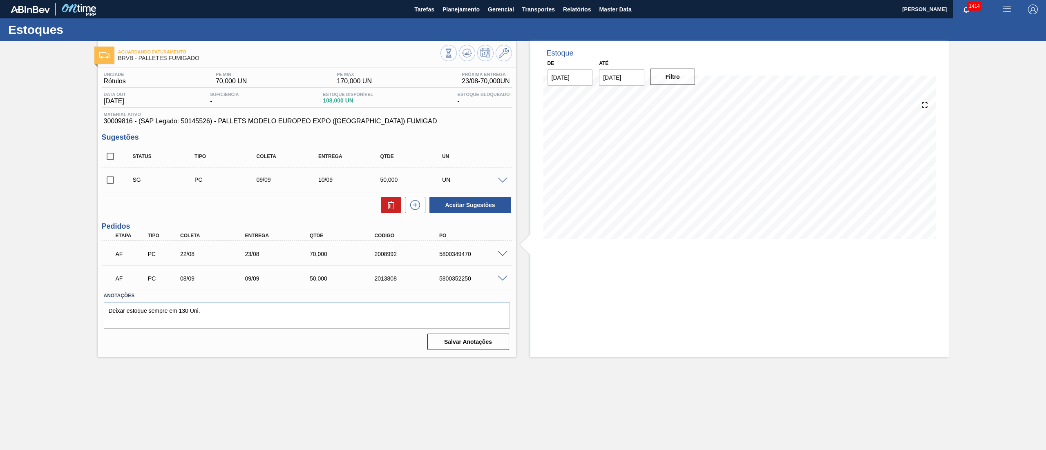
click at [454, 276] on div "5800352250" at bounding box center [474, 278] width 74 height 7
copy div "5800352250"
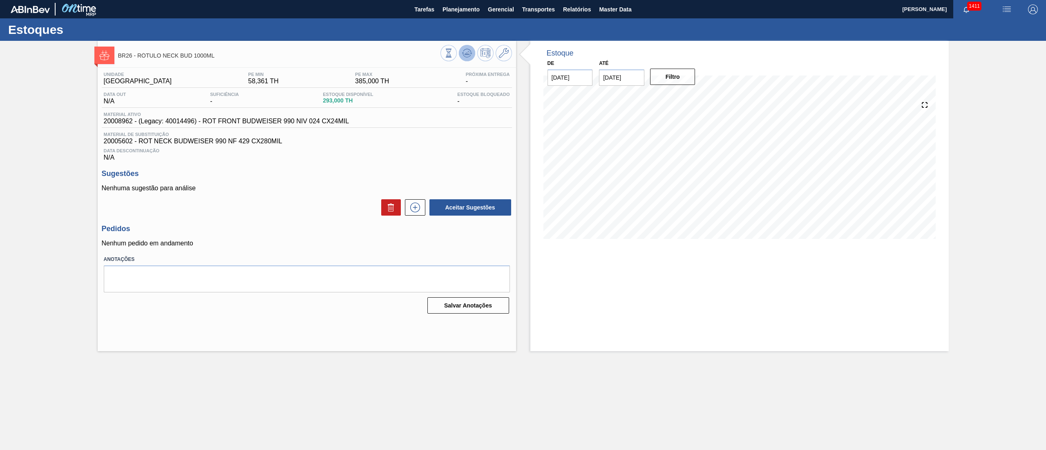
click at [453, 54] on icon at bounding box center [448, 53] width 9 height 9
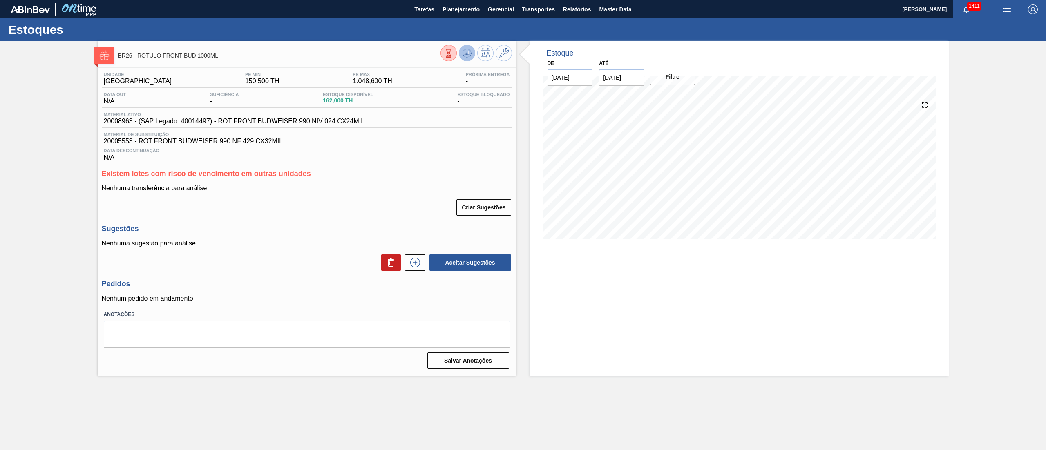
click at [453, 56] on icon at bounding box center [448, 53] width 9 height 9
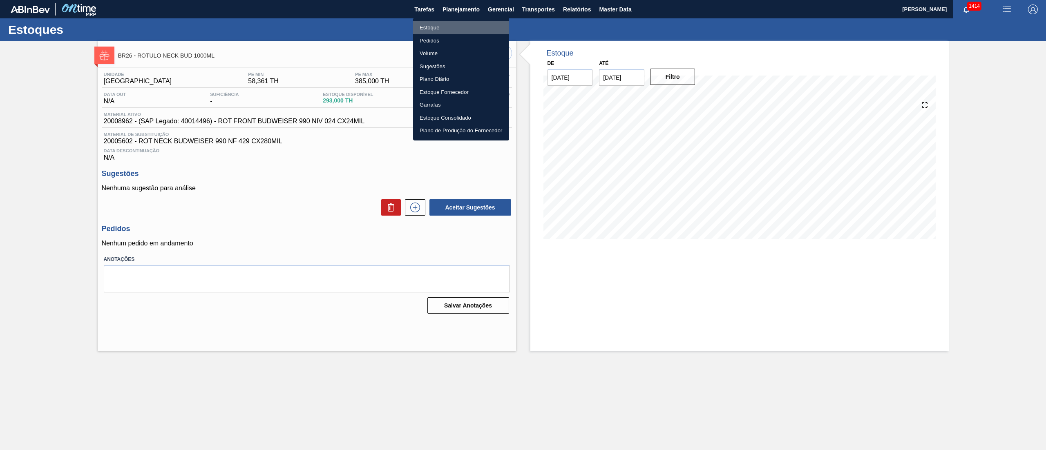
click at [427, 26] on li "Estoque" at bounding box center [461, 27] width 96 height 13
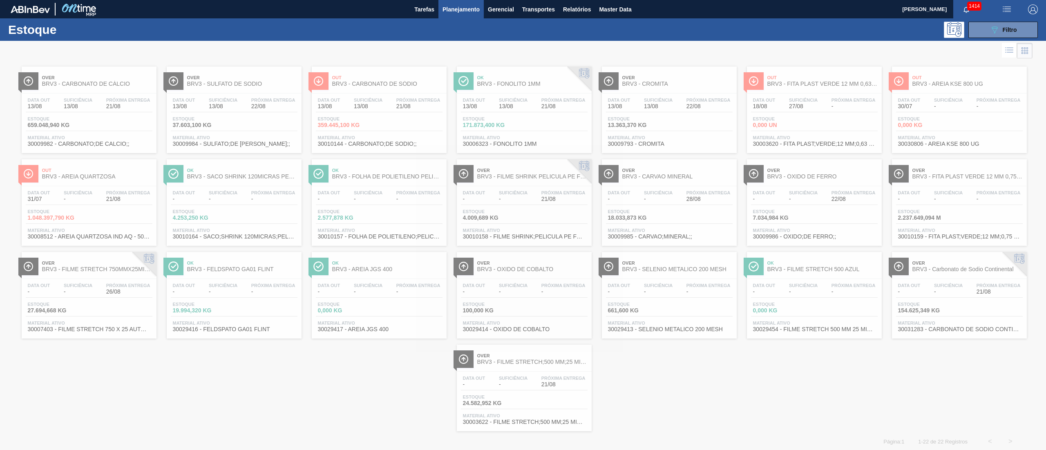
click at [990, 39] on div "Estoque 089F7B8B-B2A5-4AFE-B5C0-19BA573D28AC Filtro Status do Estoque Status do…" at bounding box center [523, 235] width 1046 height 434
click at [988, 34] on button "089F7B8B-B2A5-4AFE-B5C0-19BA573D28AC Filtro" at bounding box center [1002, 30] width 69 height 16
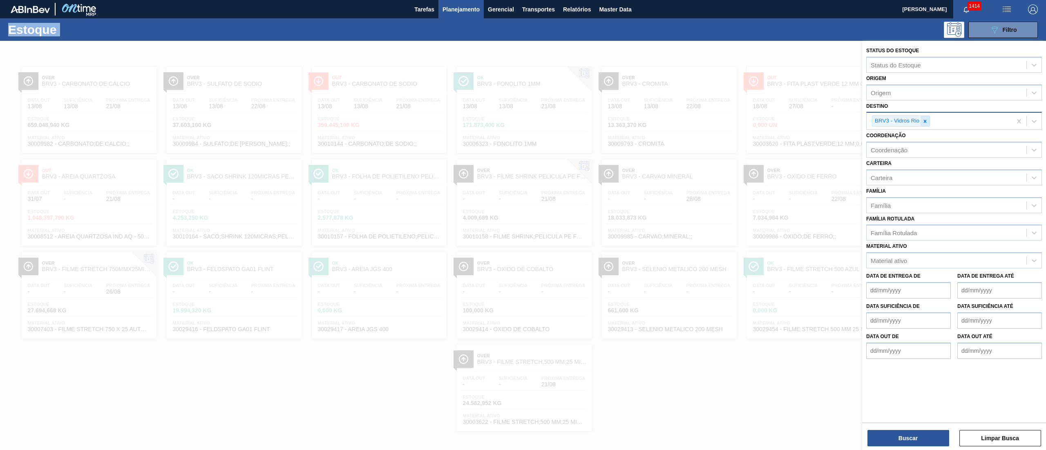
click at [925, 124] on div at bounding box center [925, 121] width 9 height 10
type input "23"
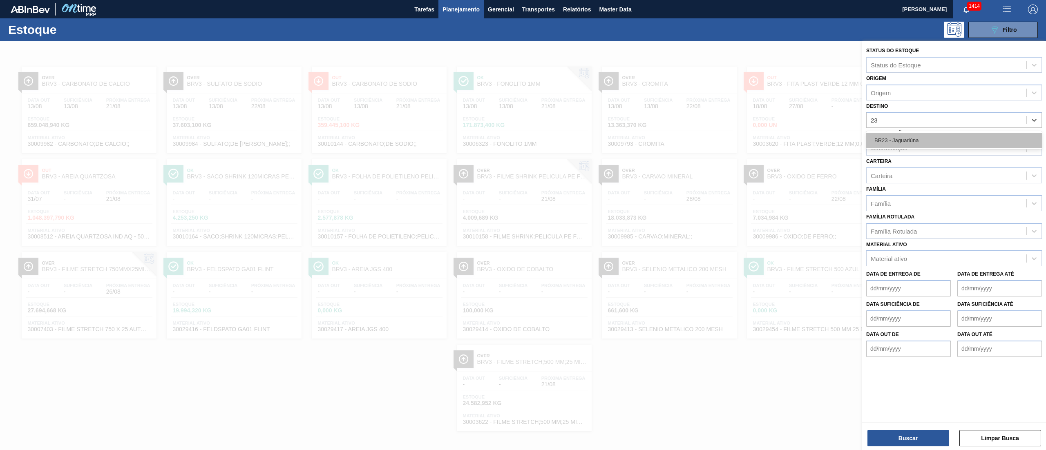
click at [889, 136] on div "BR23 - Jaguariúna" at bounding box center [954, 140] width 176 height 15
click at [896, 286] on de "Data de Entrega de" at bounding box center [908, 290] width 85 height 16
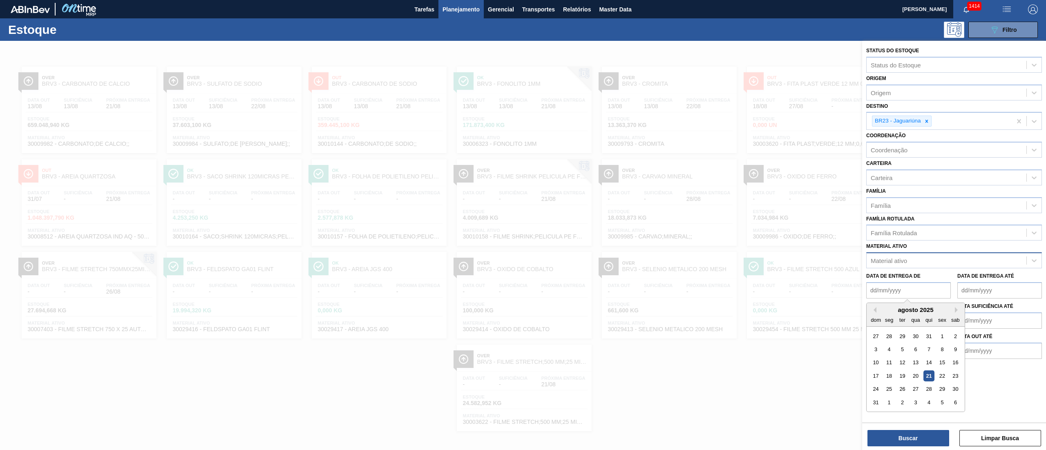
click at [888, 259] on div "Material ativo" at bounding box center [889, 260] width 36 height 7
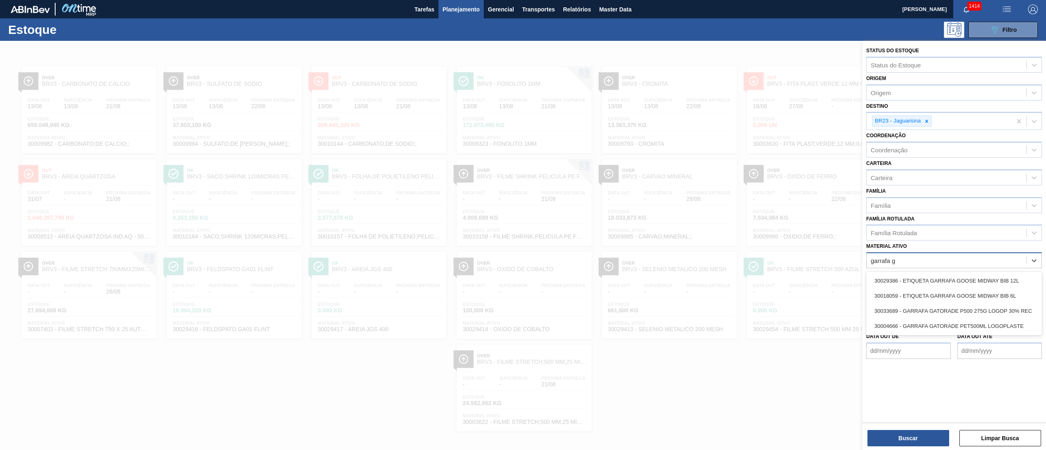
type ativo "garrafa ga"
click at [893, 292] on div "30004666 - GARRAFA GATORADE PET500ML LOGOPLASTE" at bounding box center [954, 295] width 176 height 15
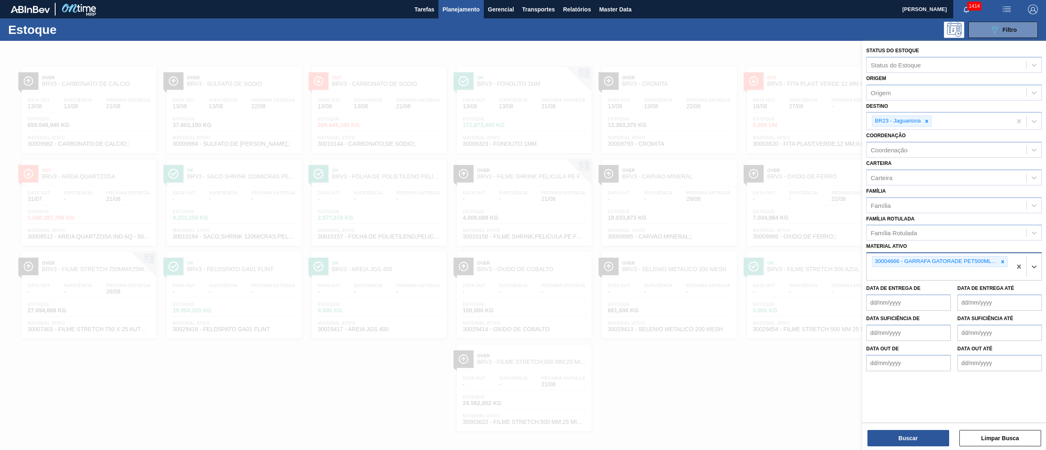
click at [878, 449] on div "Status do Estoque Status do Estoque Origem Origem Destino BR23 - Jaguariúna Coo…" at bounding box center [954, 246] width 184 height 411
click at [881, 436] on button "Buscar" at bounding box center [908, 438] width 82 height 16
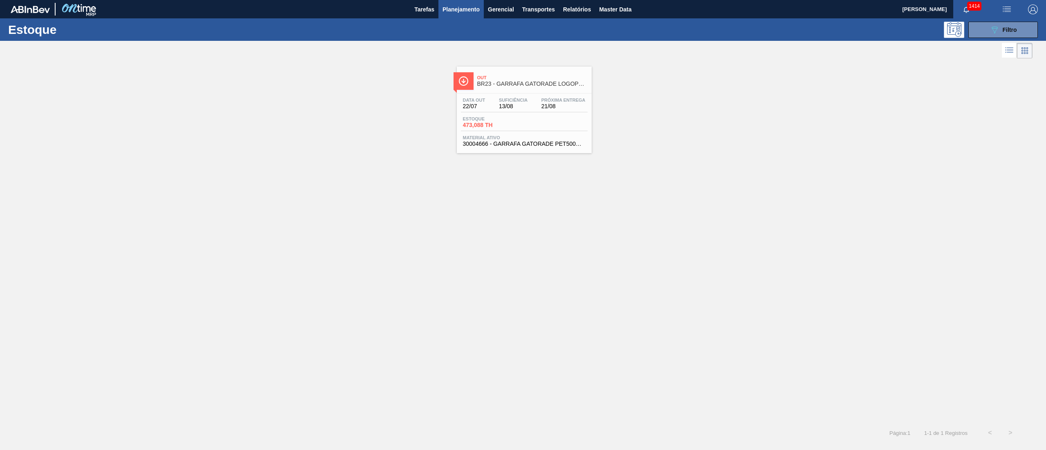
click at [526, 112] on div "Data out 22/07 Suficiência 13/08 Próxima Entrega 21/08" at bounding box center [524, 105] width 127 height 15
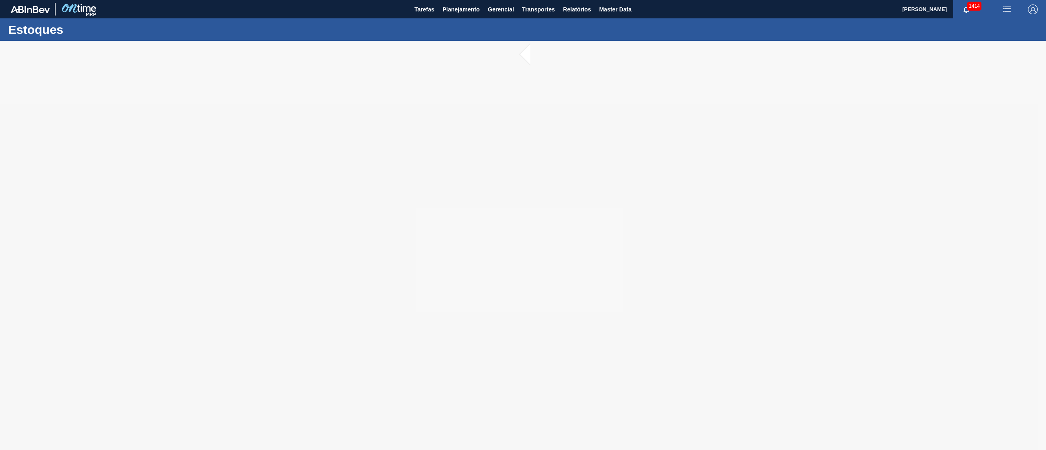
drag, startPoint x: 526, startPoint y: 112, endPoint x: 352, endPoint y: 32, distance: 191.4
click at [352, 32] on div "Estoques" at bounding box center [523, 29] width 1046 height 22
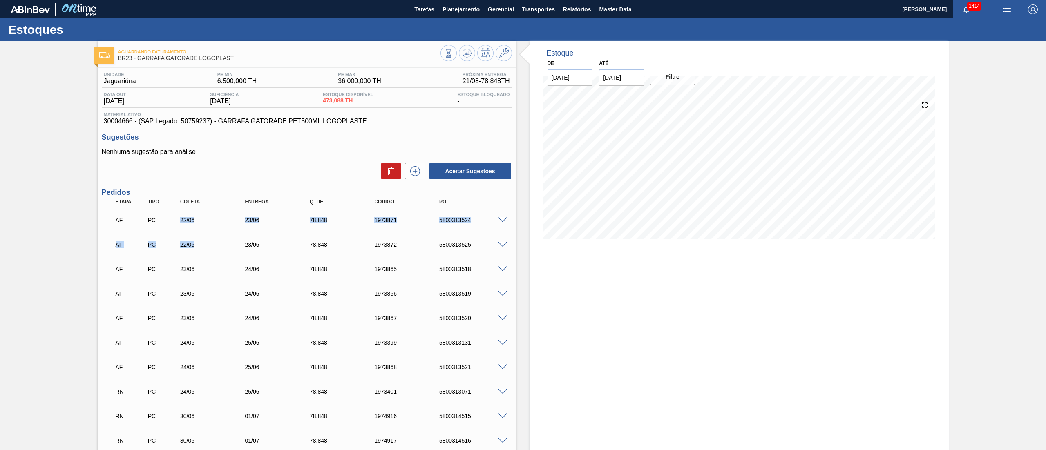
drag, startPoint x: 175, startPoint y: 220, endPoint x: 207, endPoint y: 255, distance: 46.6
drag, startPoint x: 177, startPoint y: 268, endPoint x: 202, endPoint y: 317, distance: 54.8
drag, startPoint x: 185, startPoint y: 342, endPoint x: 221, endPoint y: 392, distance: 61.9
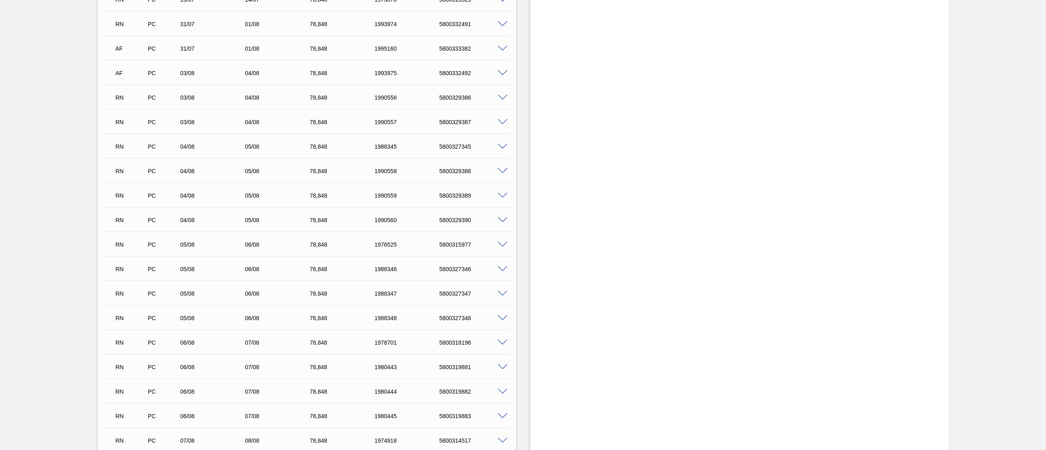
scroll to position [327, 0]
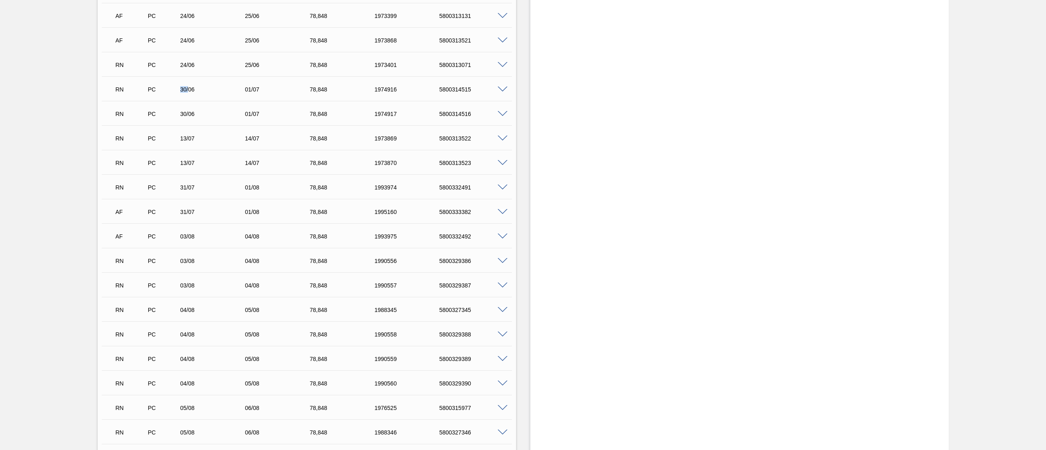
drag, startPoint x: 178, startPoint y: 93, endPoint x: 189, endPoint y: 93, distance: 10.6
click at [189, 93] on div "RN PC 30/06 01/07 78,848 1974916 5800314515" at bounding box center [304, 88] width 389 height 16
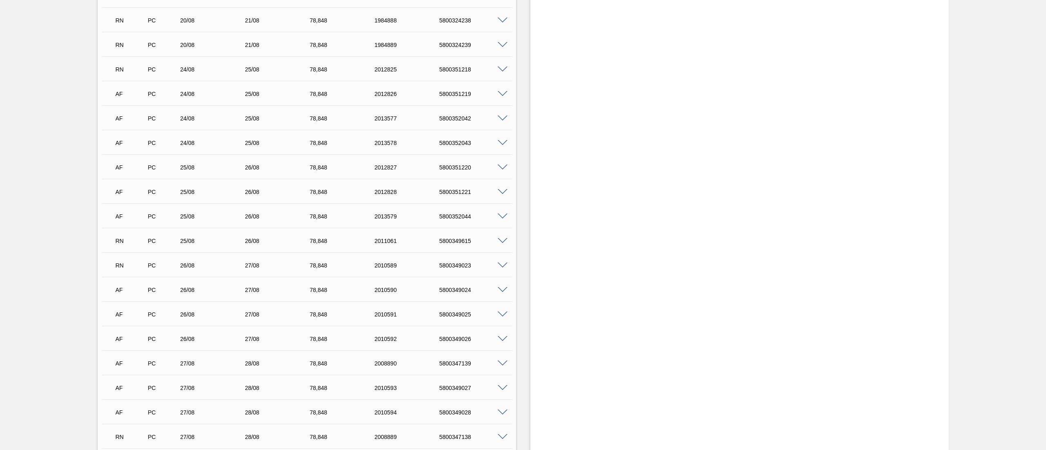
scroll to position [1417, 0]
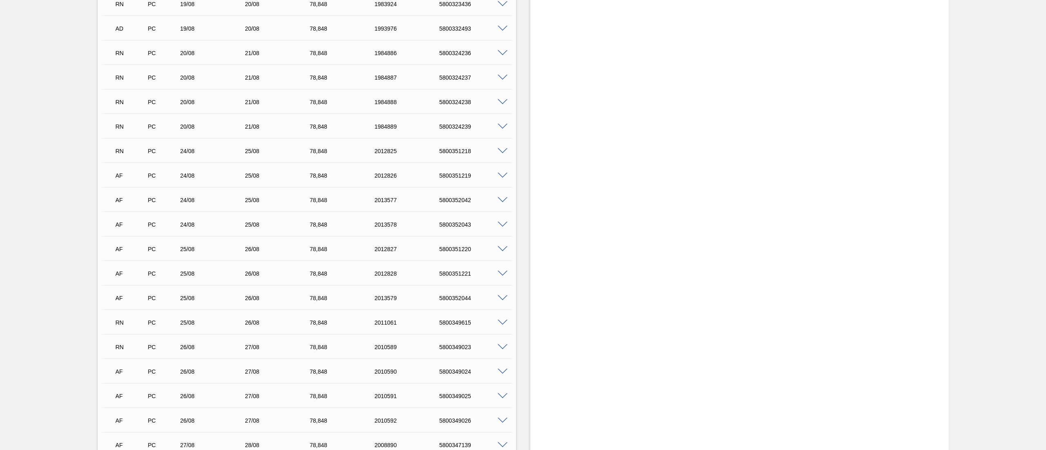
click at [502, 101] on span at bounding box center [503, 102] width 10 height 6
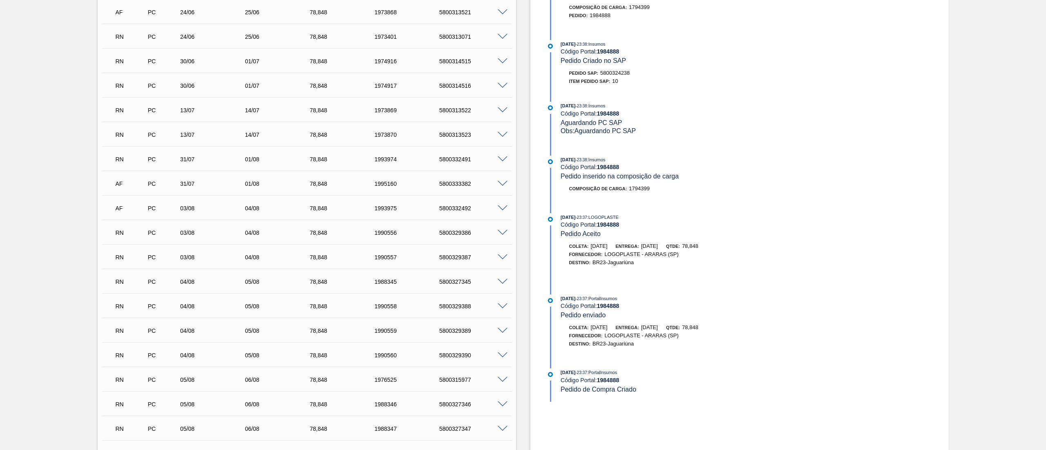
scroll to position [0, 0]
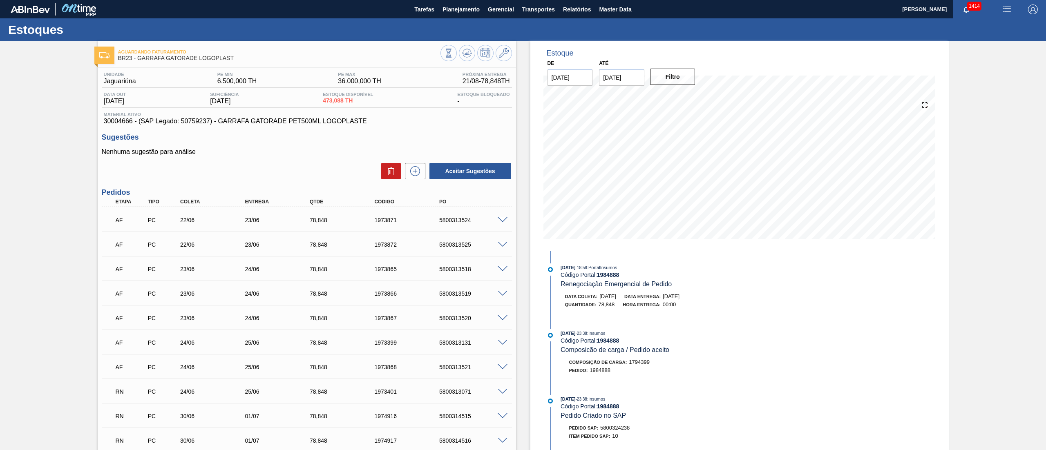
click at [469, 62] on div at bounding box center [476, 54] width 72 height 18
click at [468, 59] on button at bounding box center [467, 53] width 16 height 16
